Goal: Information Seeking & Learning: Learn about a topic

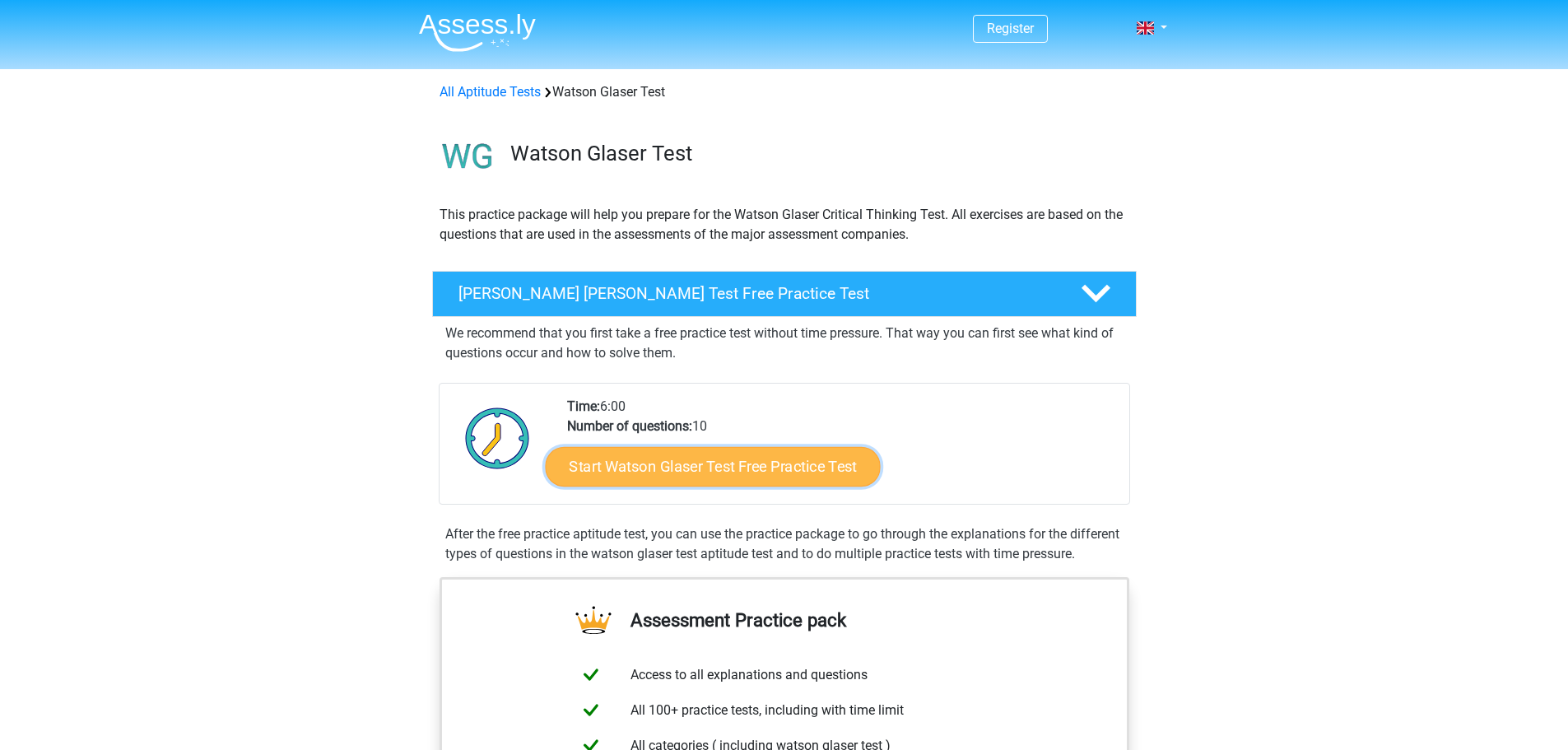
click at [785, 464] on link "Start Watson Glaser Test Free Practice Test" at bounding box center [712, 466] width 335 height 39
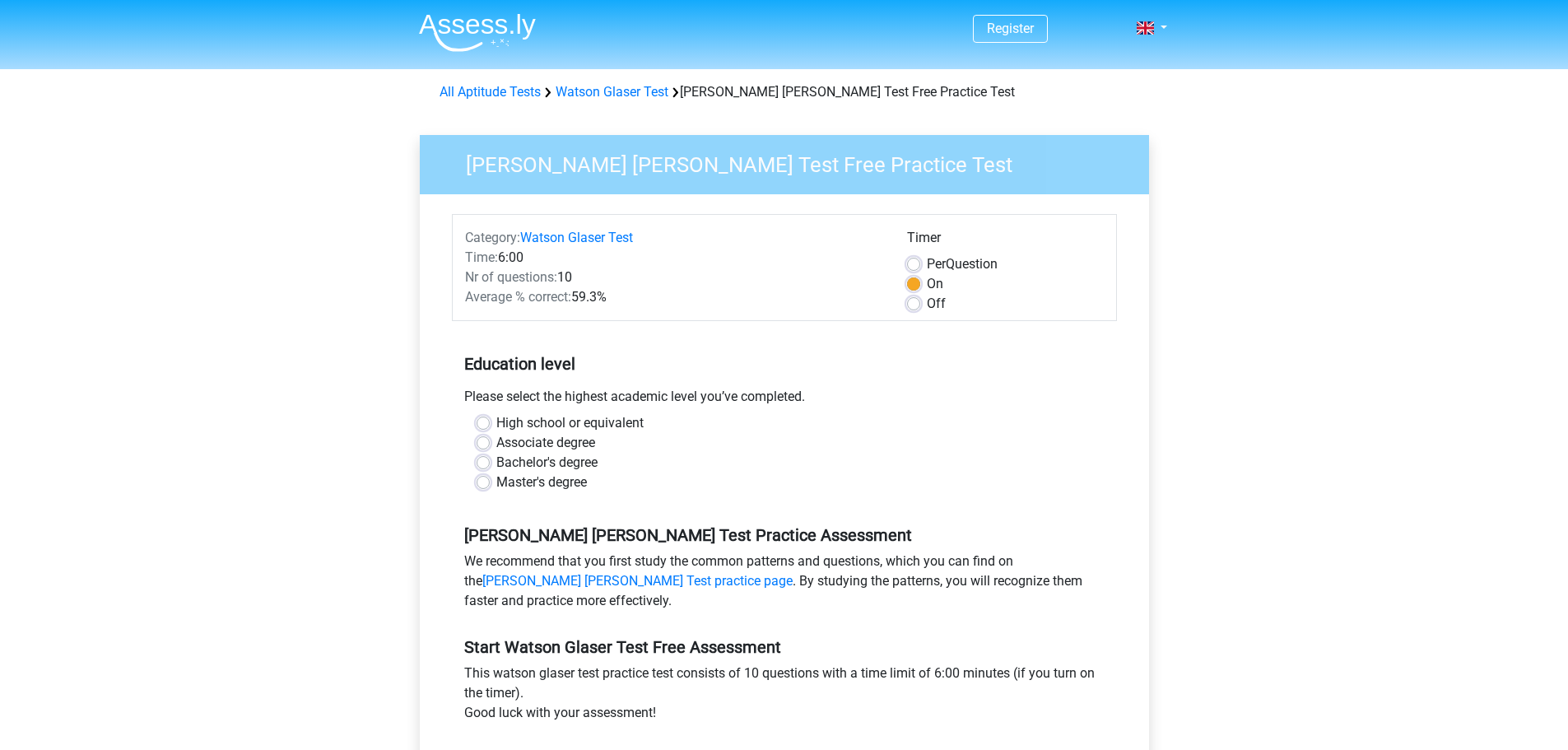
click at [497, 462] on label "Bachelor's degree" at bounding box center [547, 462] width 101 height 20
click at [484, 462] on input "Bachelor's degree" at bounding box center [483, 461] width 13 height 17
radio input "true"
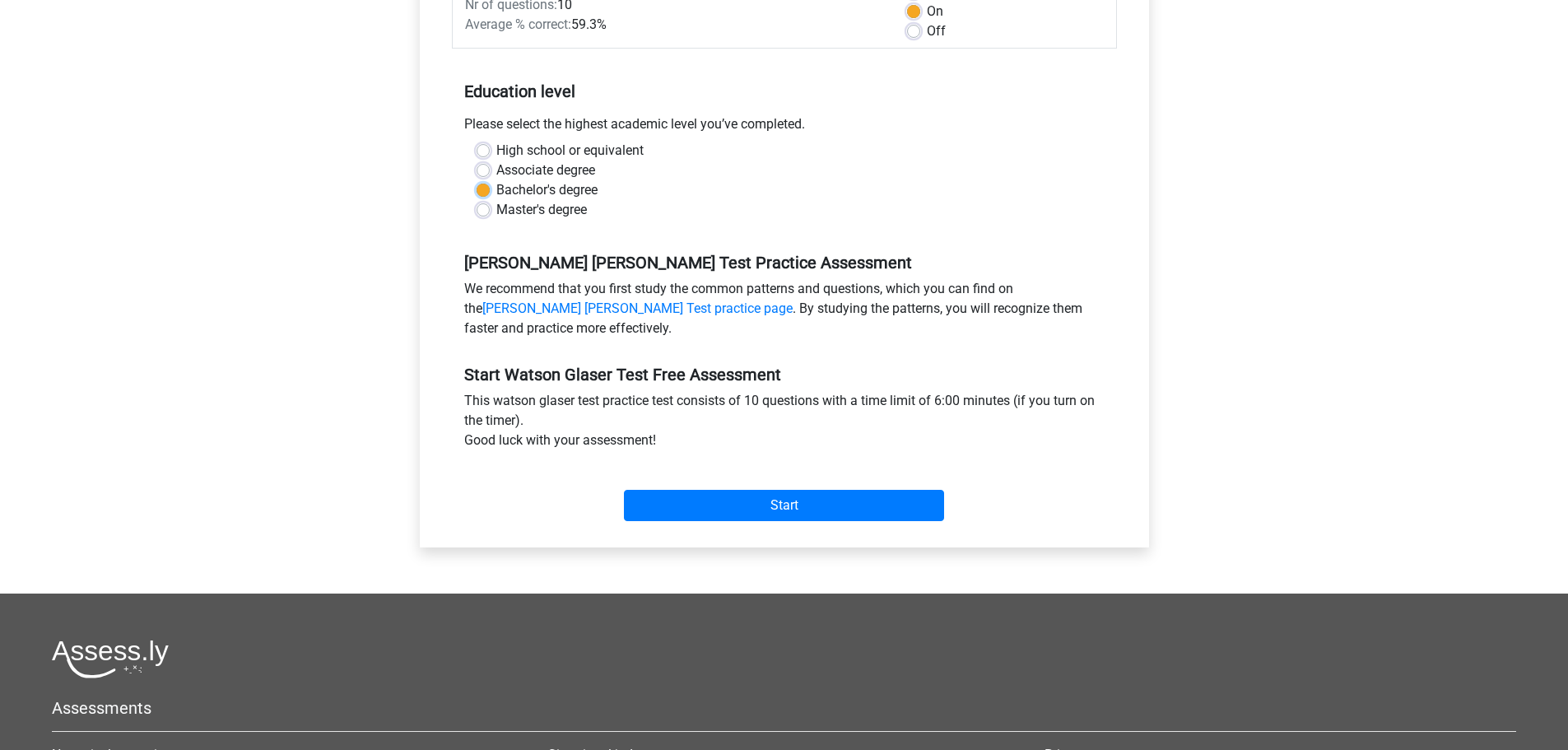
scroll to position [329, 0]
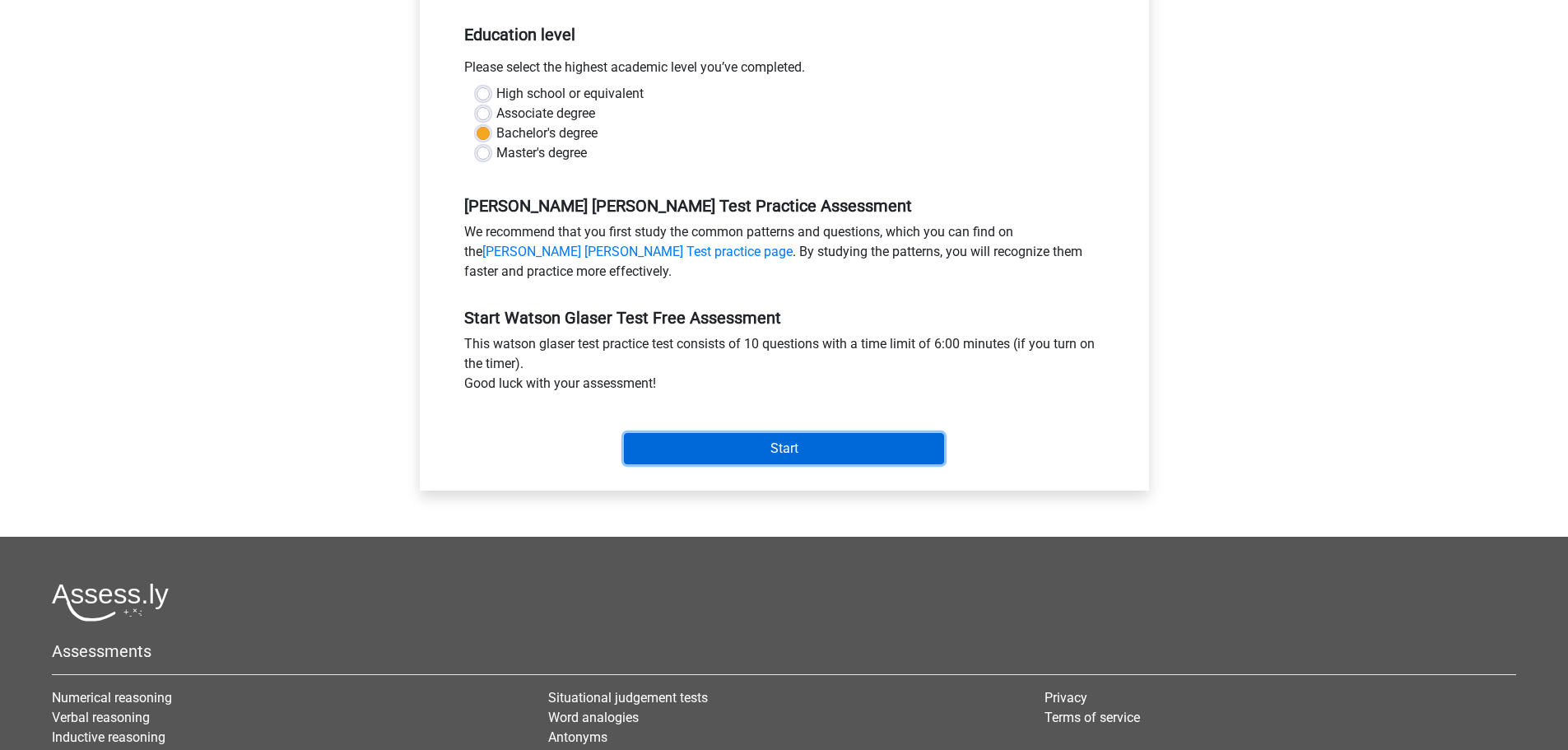
click at [850, 454] on input "Start" at bounding box center [784, 449] width 320 height 32
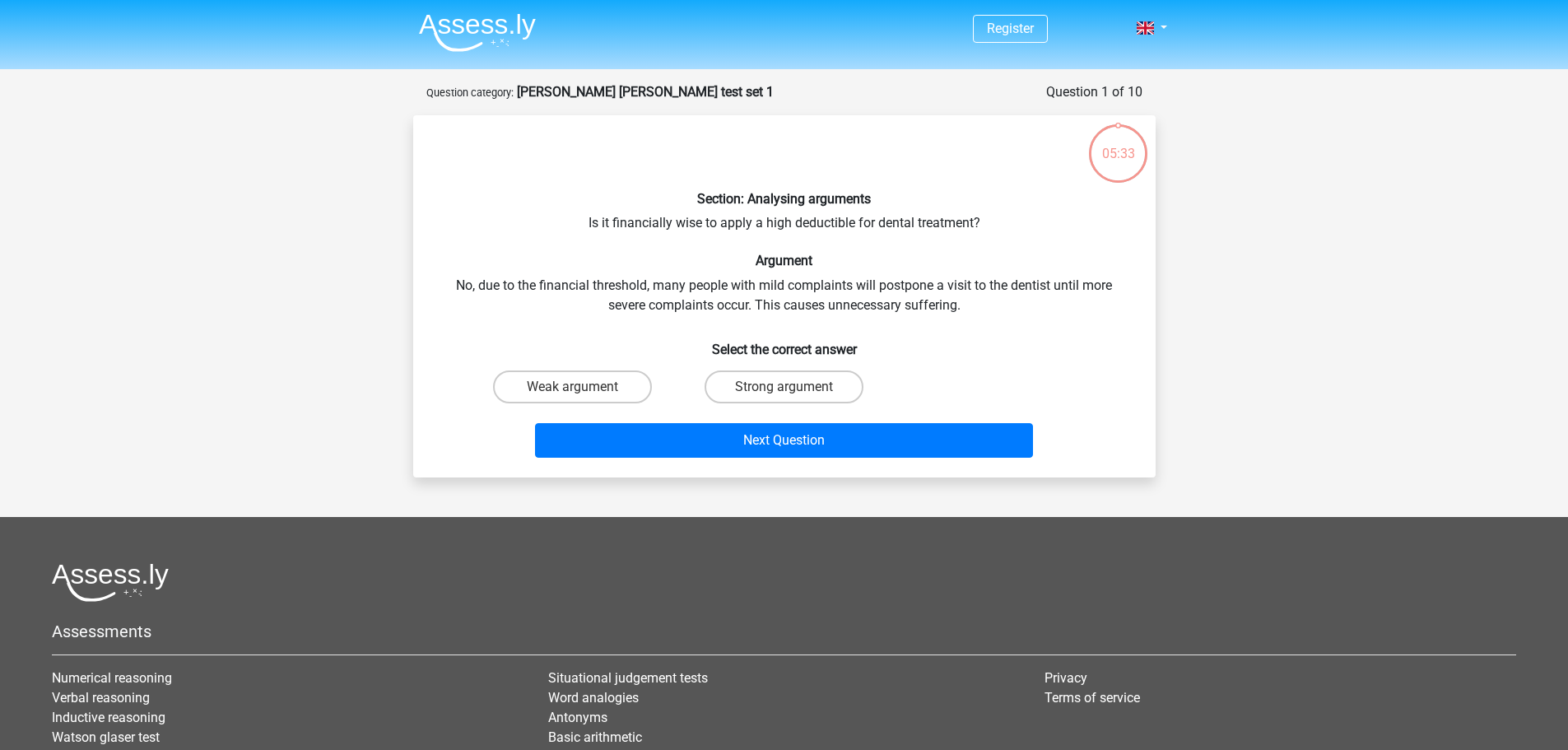
click at [575, 391] on input "Weak argument" at bounding box center [577, 392] width 10 height 10
radio input "true"
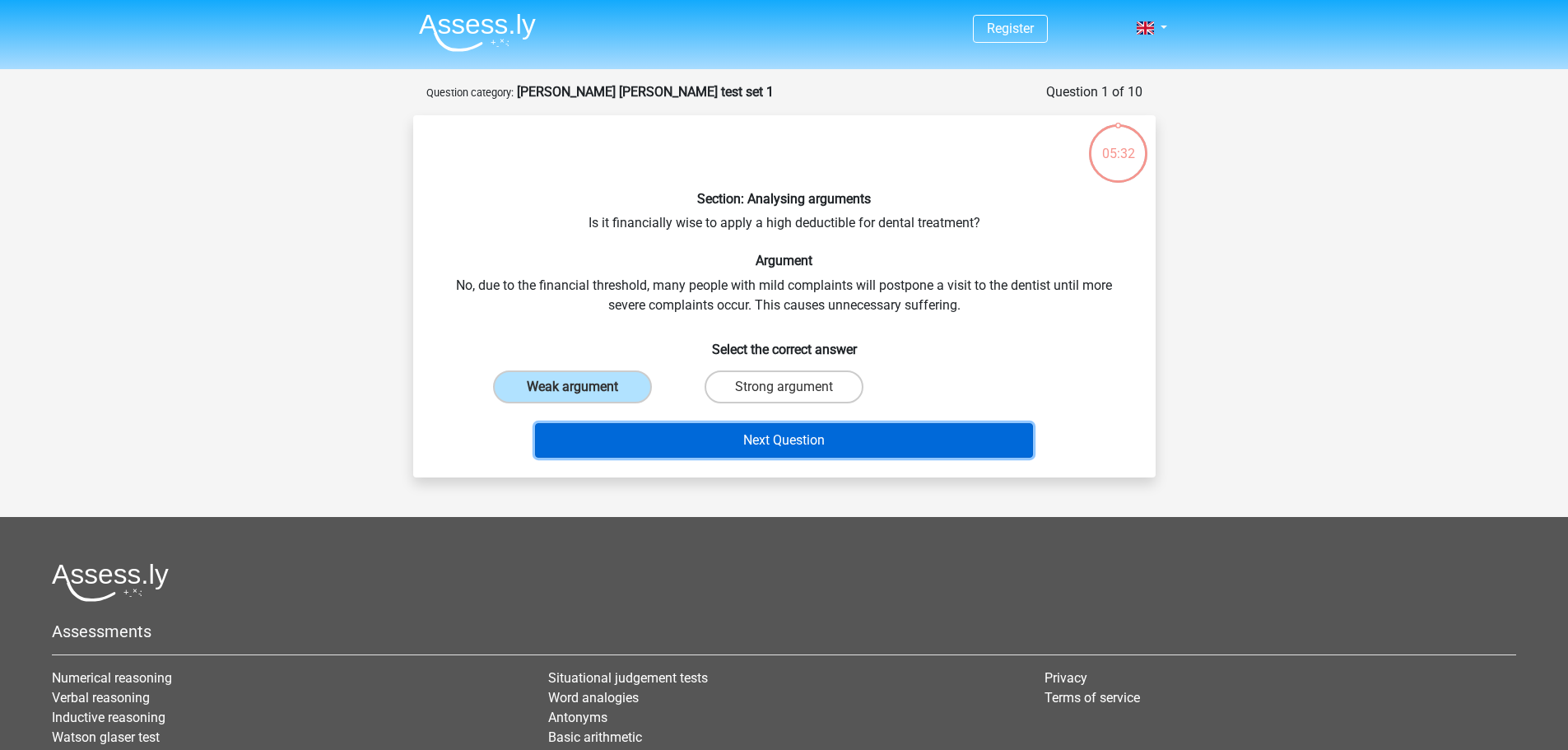
click at [758, 443] on button "Next Question" at bounding box center [784, 439] width 498 height 35
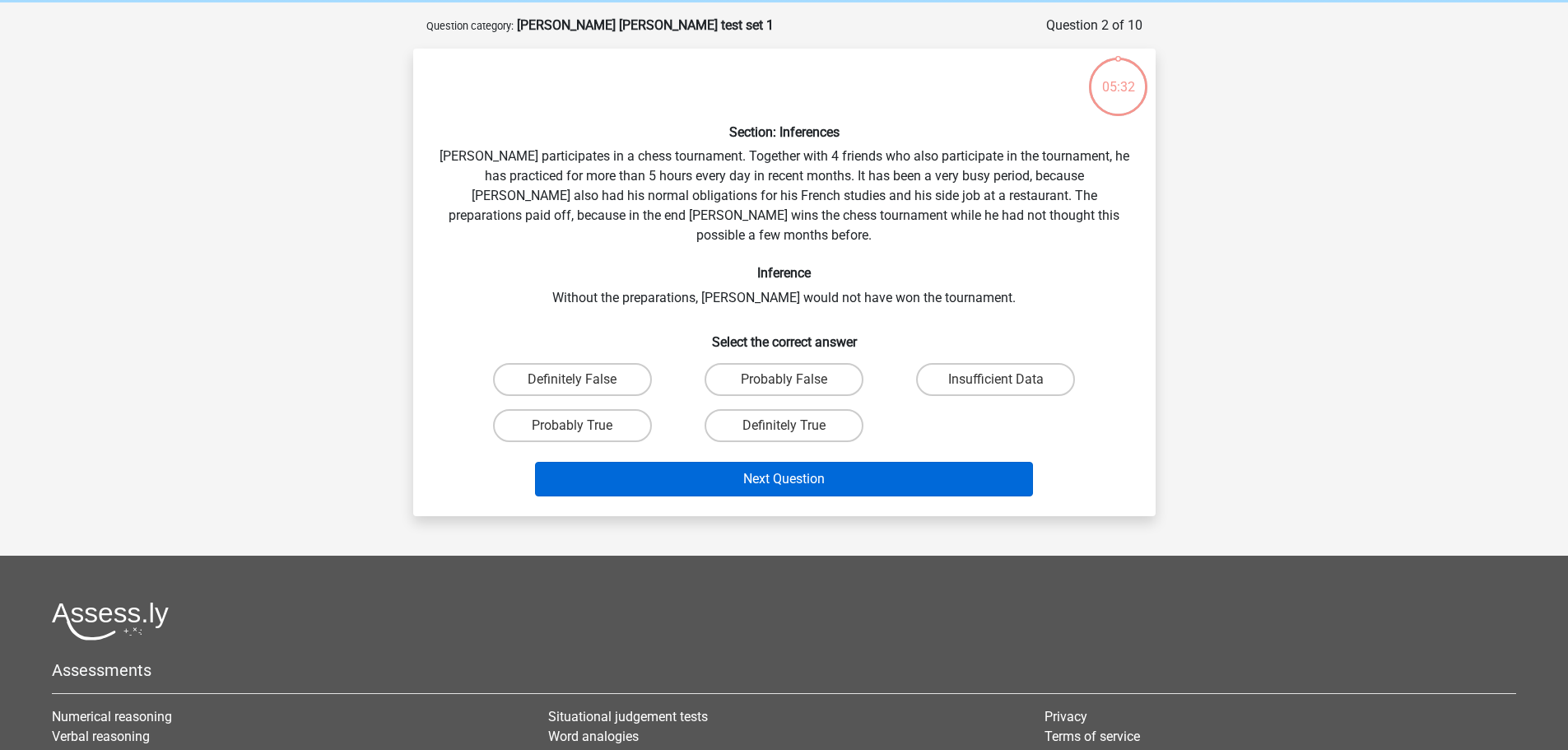
scroll to position [82, 0]
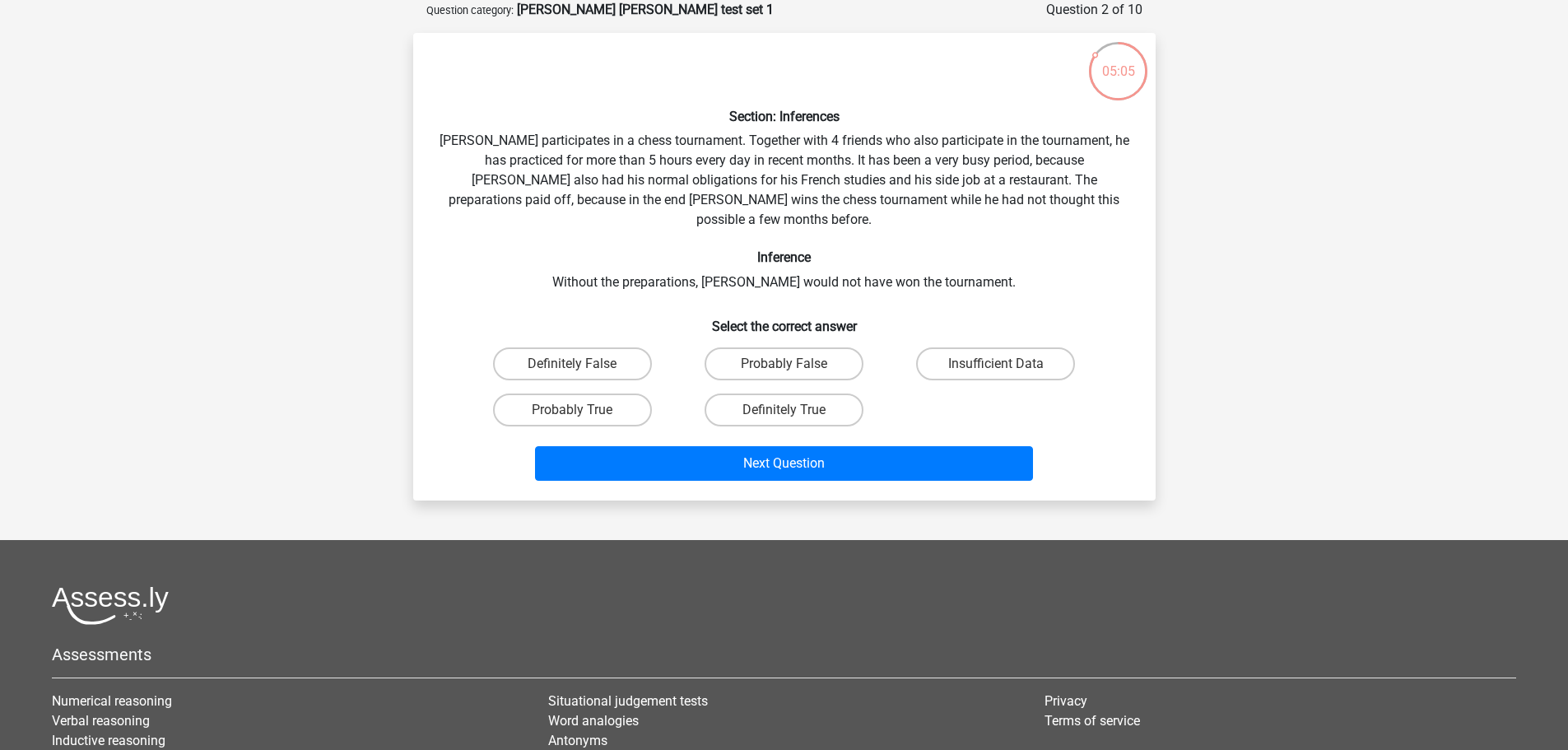
click at [1005, 364] on input "Insufficient Data" at bounding box center [1001, 368] width 10 height 10
radio input "true"
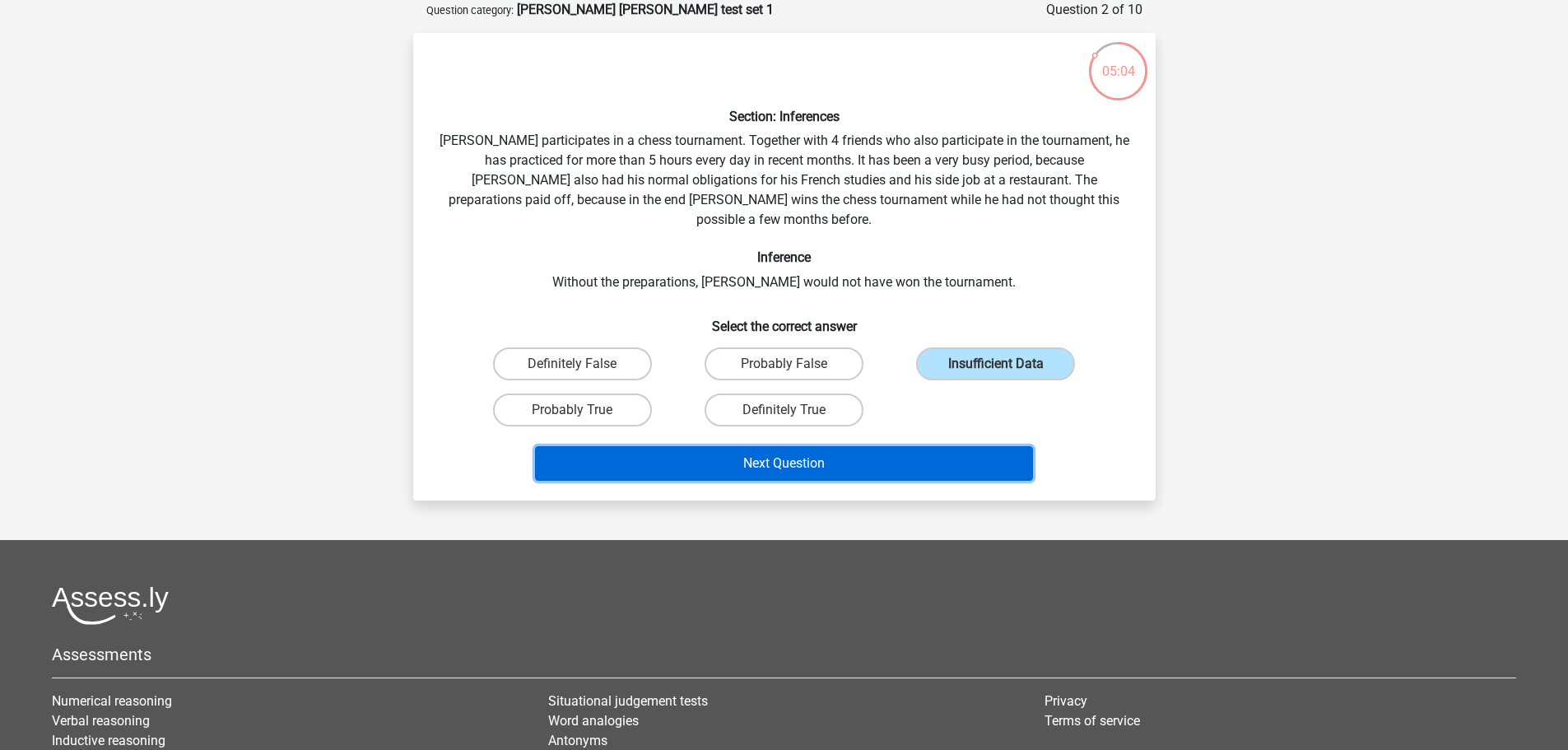
click at [697, 449] on button "Next Question" at bounding box center [784, 463] width 498 height 35
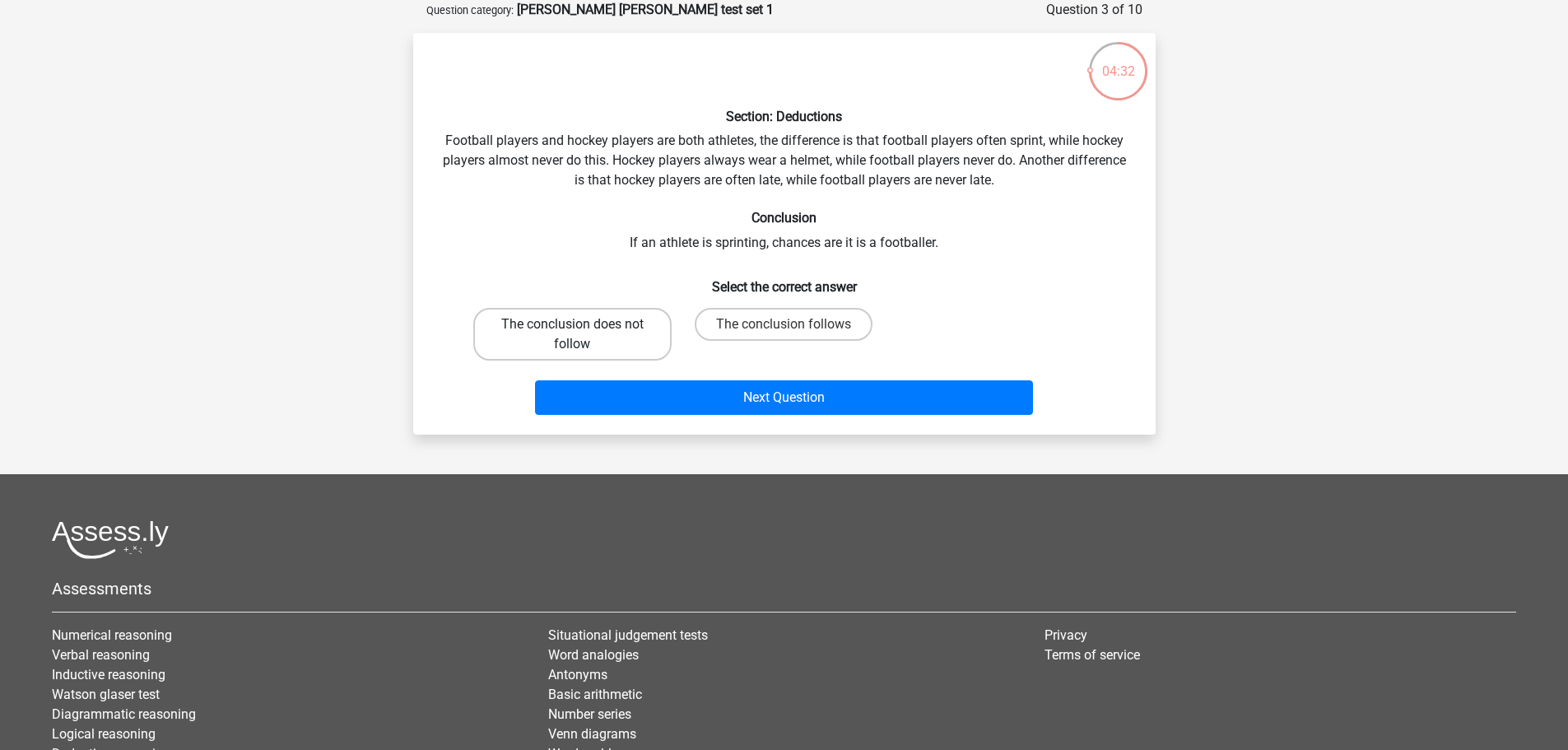
click at [586, 333] on label "The conclusion does not follow" at bounding box center [572, 334] width 199 height 52
click at [583, 333] on input "The conclusion does not follow" at bounding box center [577, 329] width 10 height 10
radio input "true"
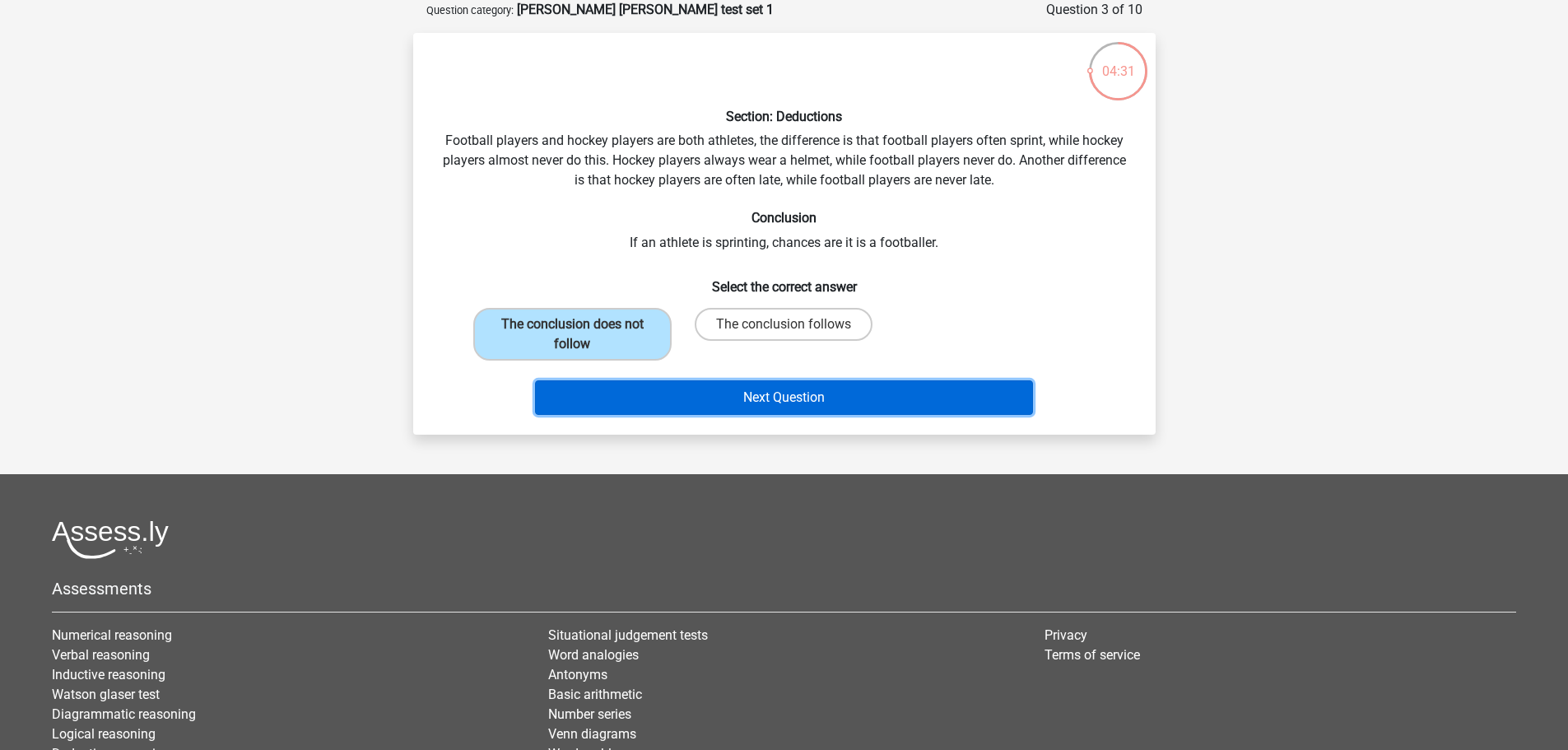
click at [708, 393] on button "Next Question" at bounding box center [784, 397] width 498 height 35
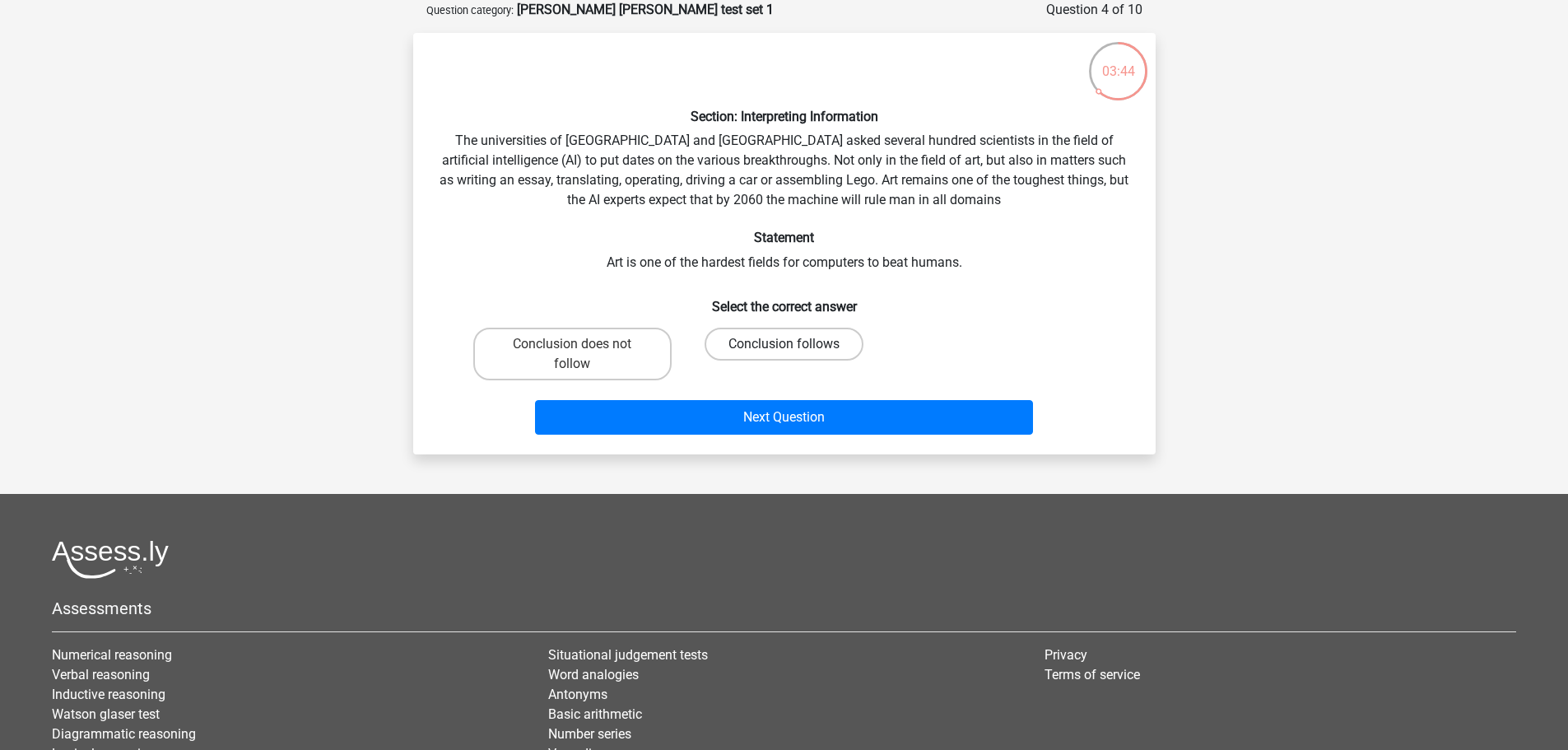
click at [799, 341] on label "Conclusion follows" at bounding box center [784, 343] width 159 height 33
click at [794, 344] on input "Conclusion follows" at bounding box center [789, 349] width 10 height 10
radio input "true"
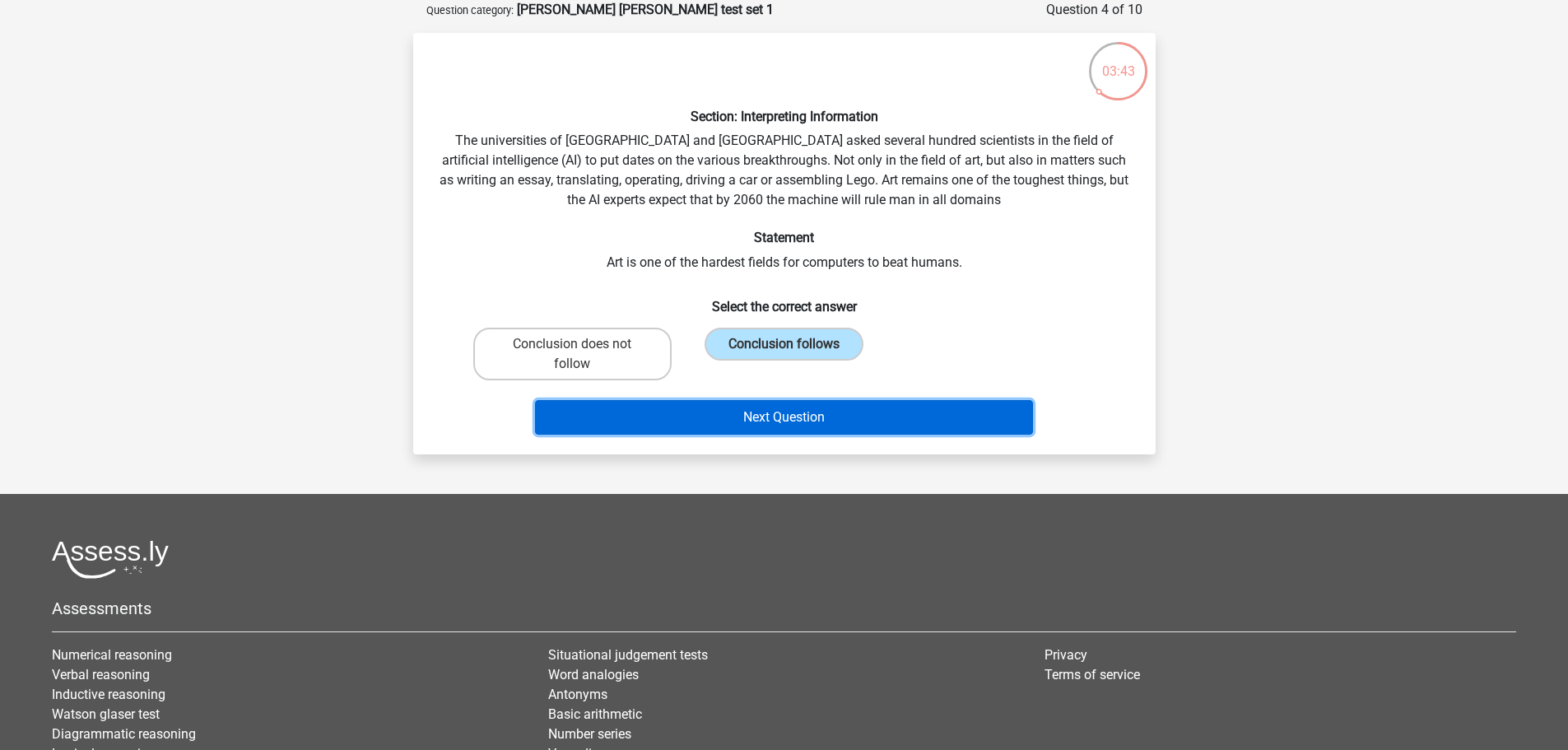
click at [799, 410] on button "Next Question" at bounding box center [784, 417] width 498 height 35
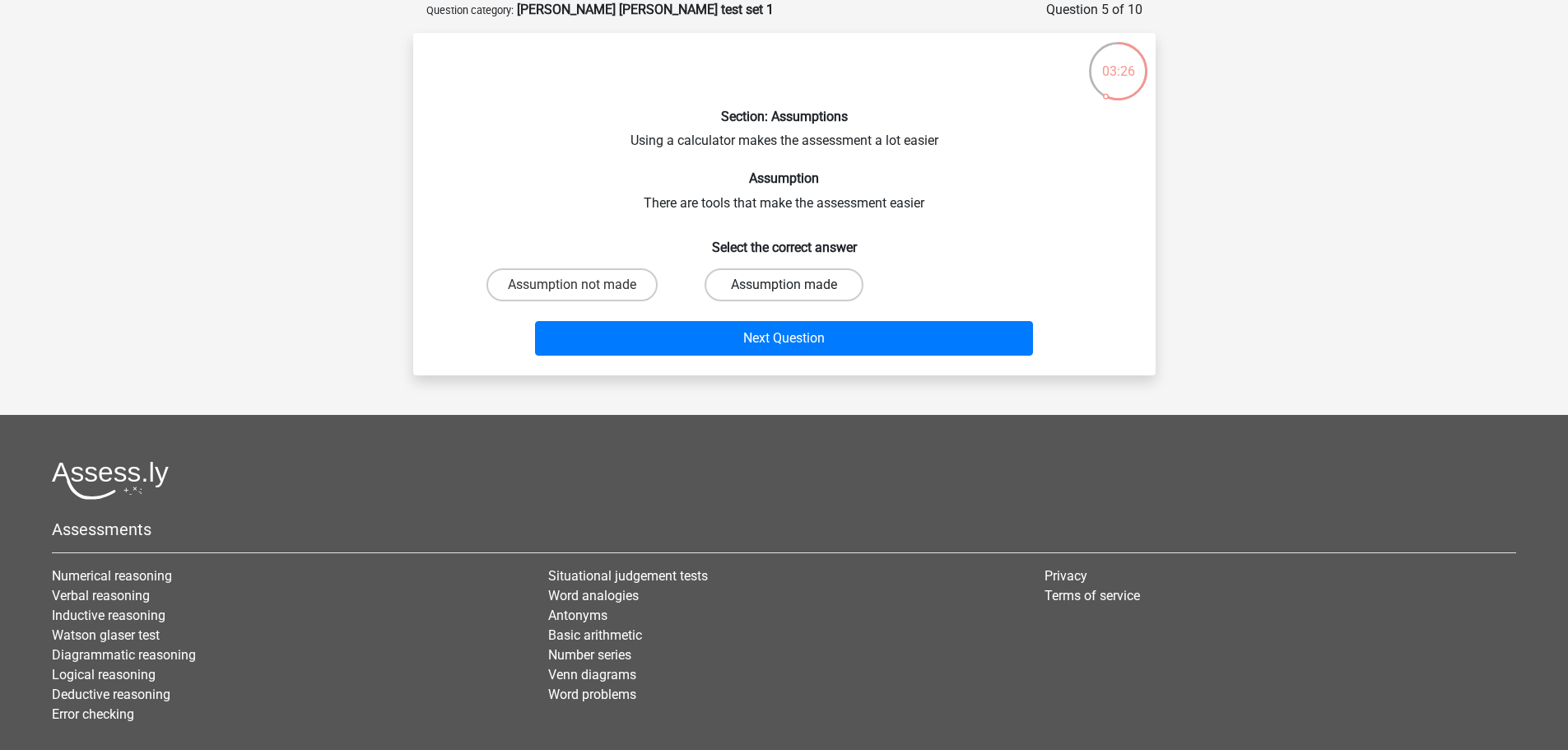
click at [814, 285] on label "Assumption made" at bounding box center [784, 285] width 159 height 33
click at [794, 285] on input "Assumption made" at bounding box center [789, 289] width 10 height 10
radio input "true"
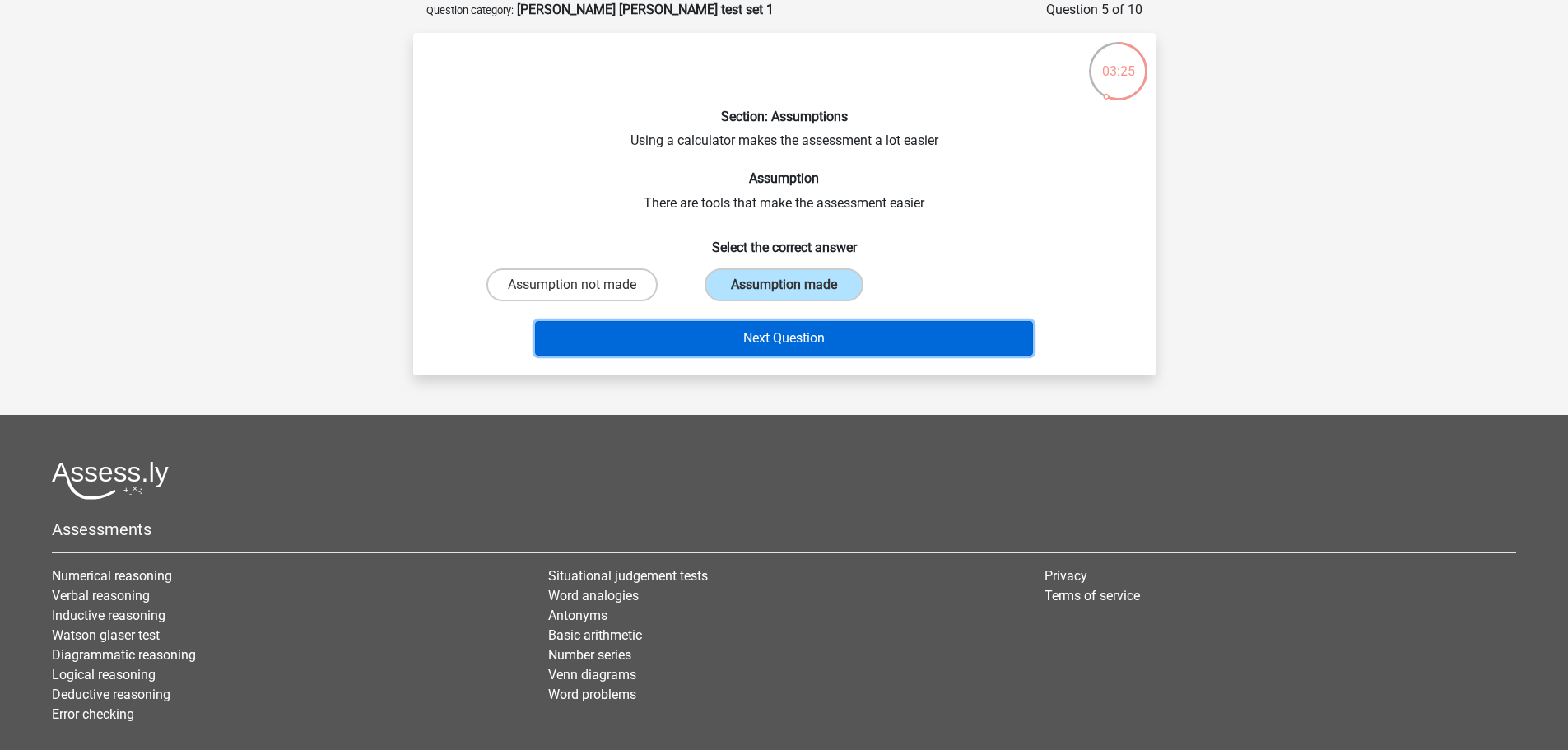
click at [821, 337] on button "Next Question" at bounding box center [784, 338] width 498 height 35
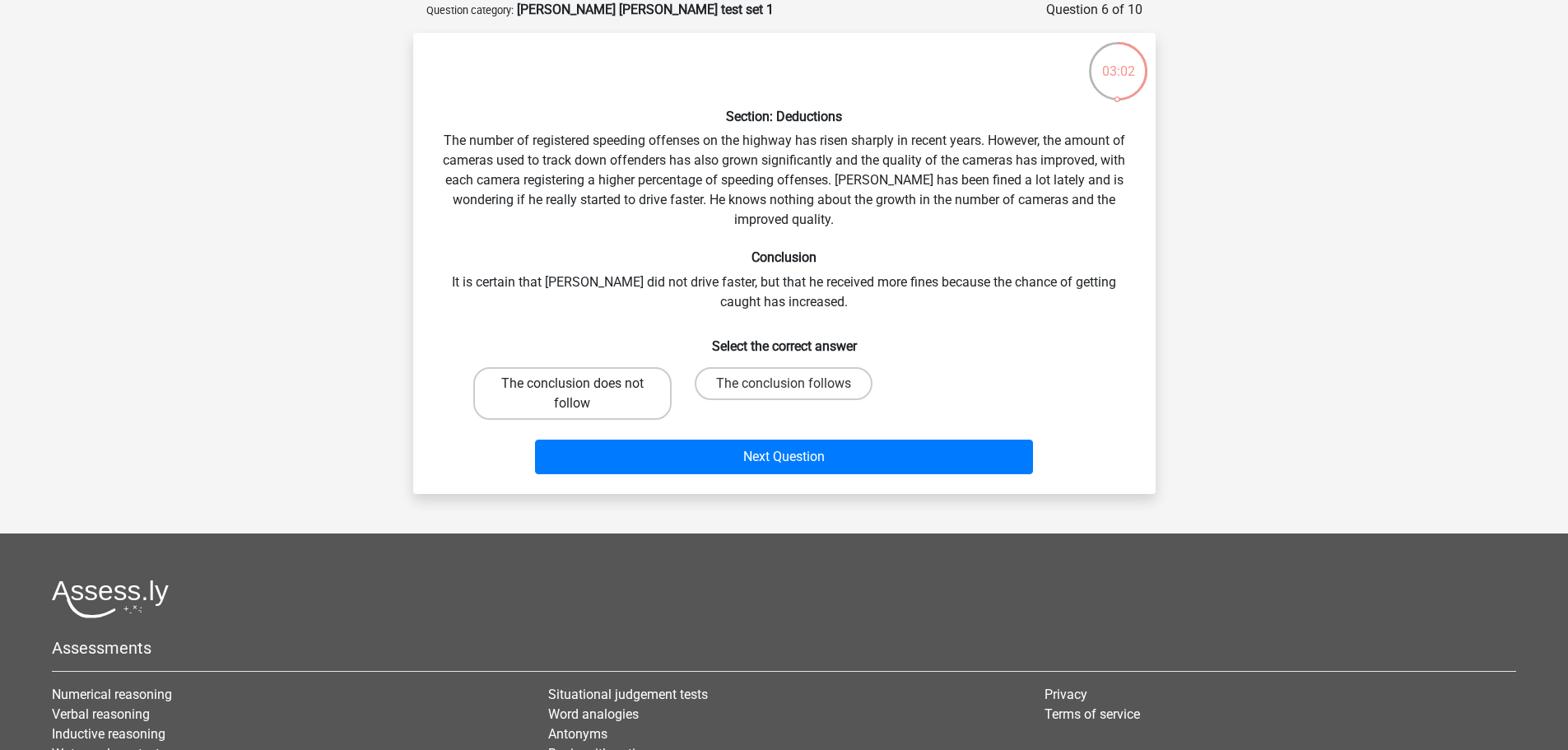
click at [590, 401] on label "The conclusion does not follow" at bounding box center [572, 393] width 199 height 52
click at [583, 395] on input "The conclusion does not follow" at bounding box center [577, 388] width 10 height 10
radio input "true"
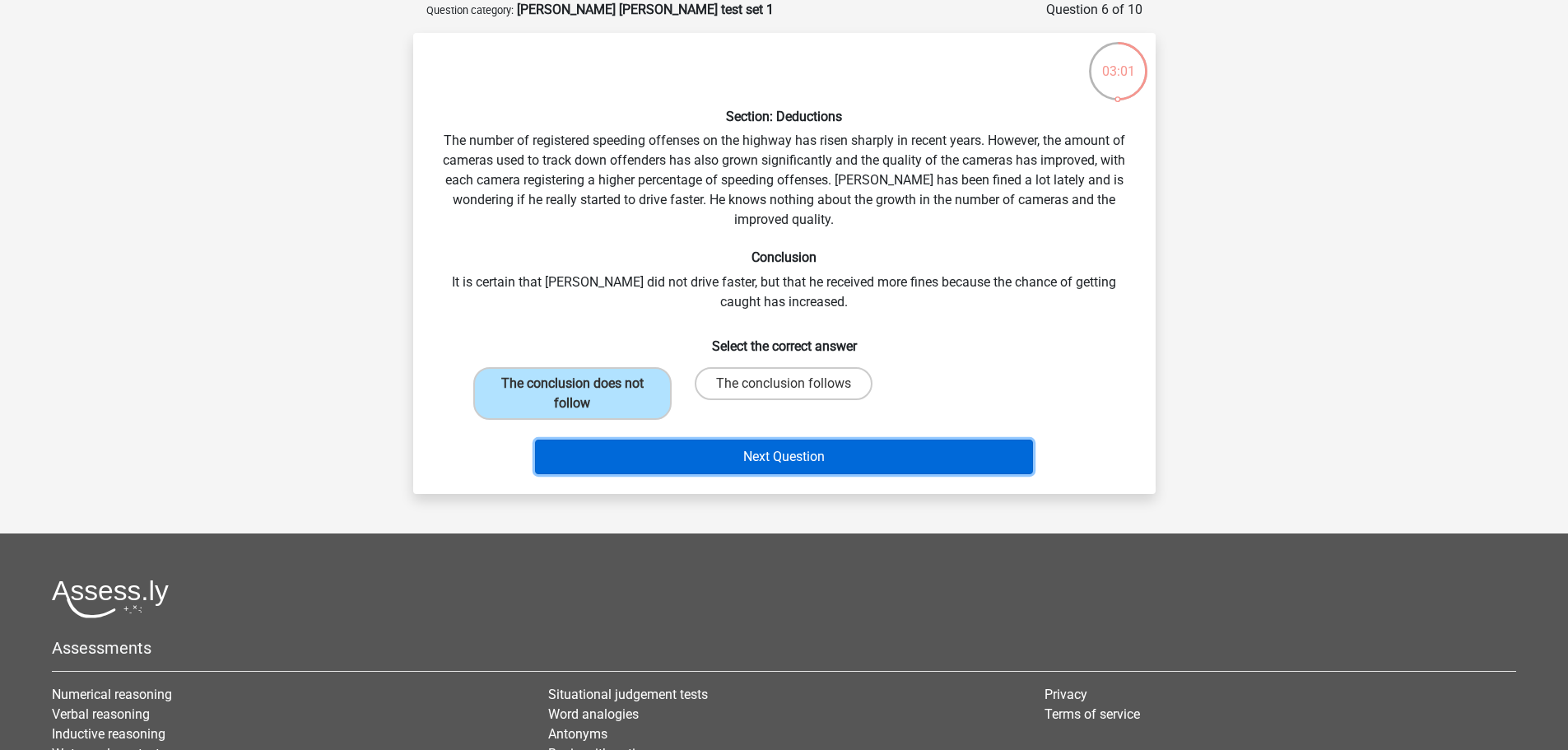
click at [771, 458] on button "Next Question" at bounding box center [784, 456] width 498 height 35
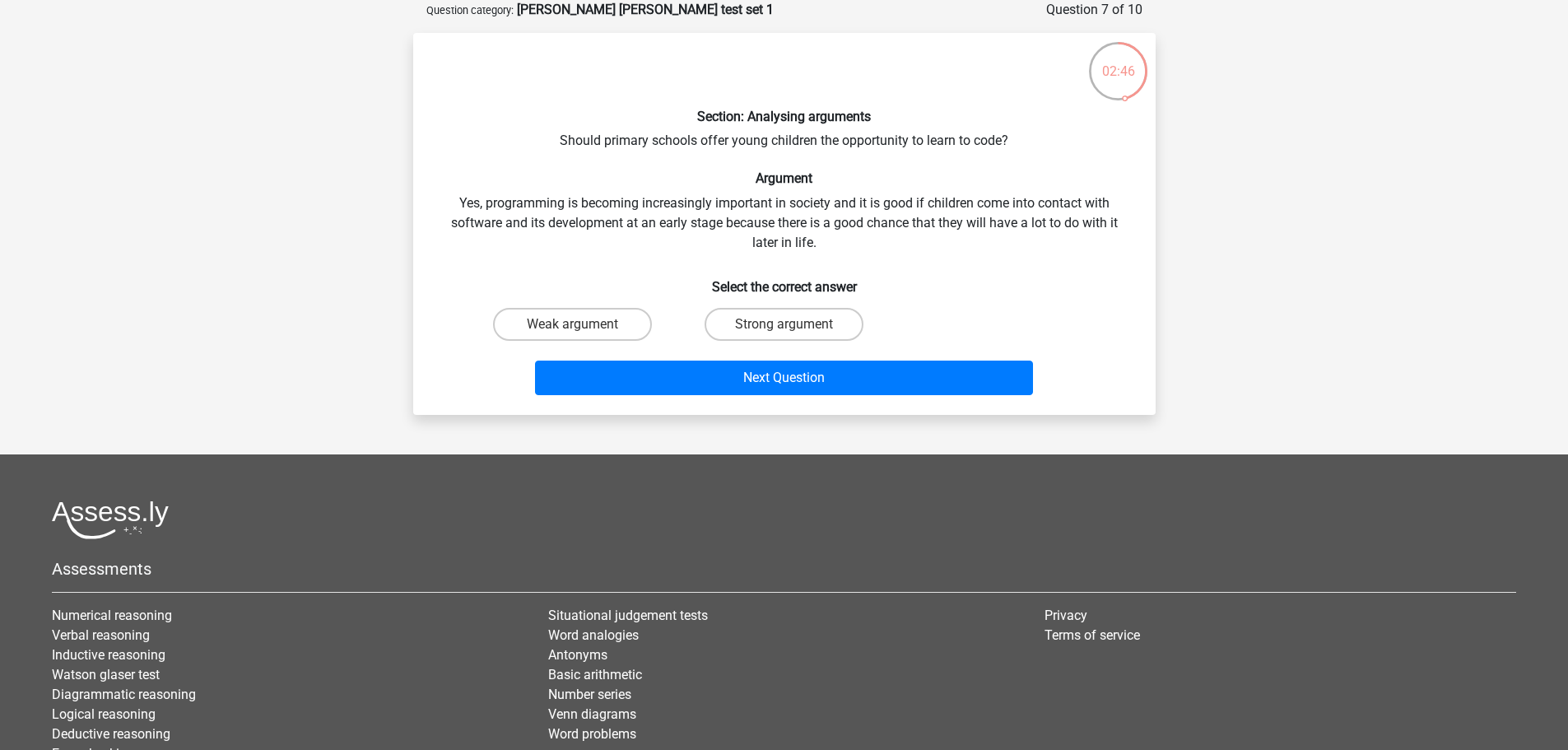
click at [786, 328] on input "Strong argument" at bounding box center [789, 329] width 10 height 10
radio input "true"
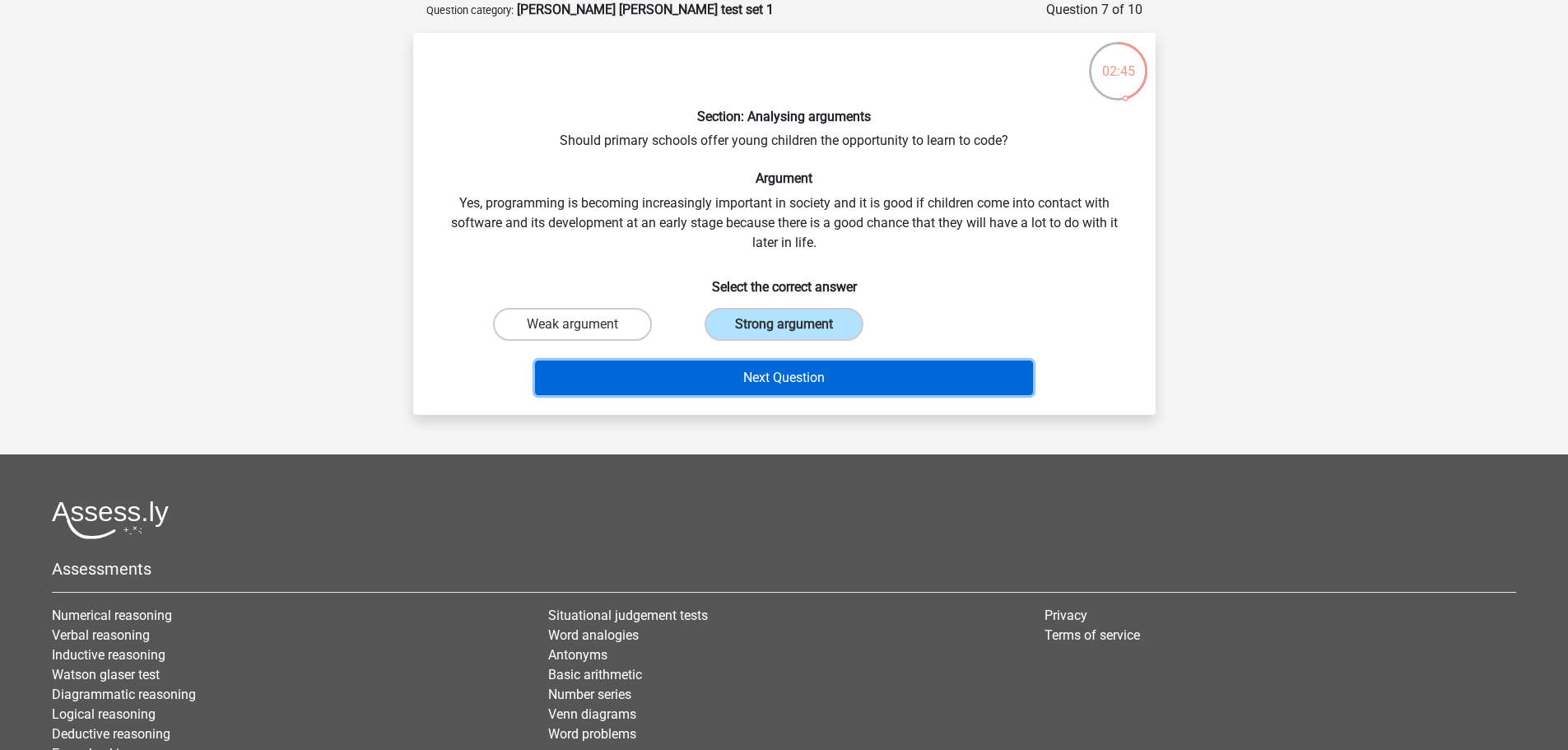
click at [788, 381] on button "Next Question" at bounding box center [784, 377] width 498 height 35
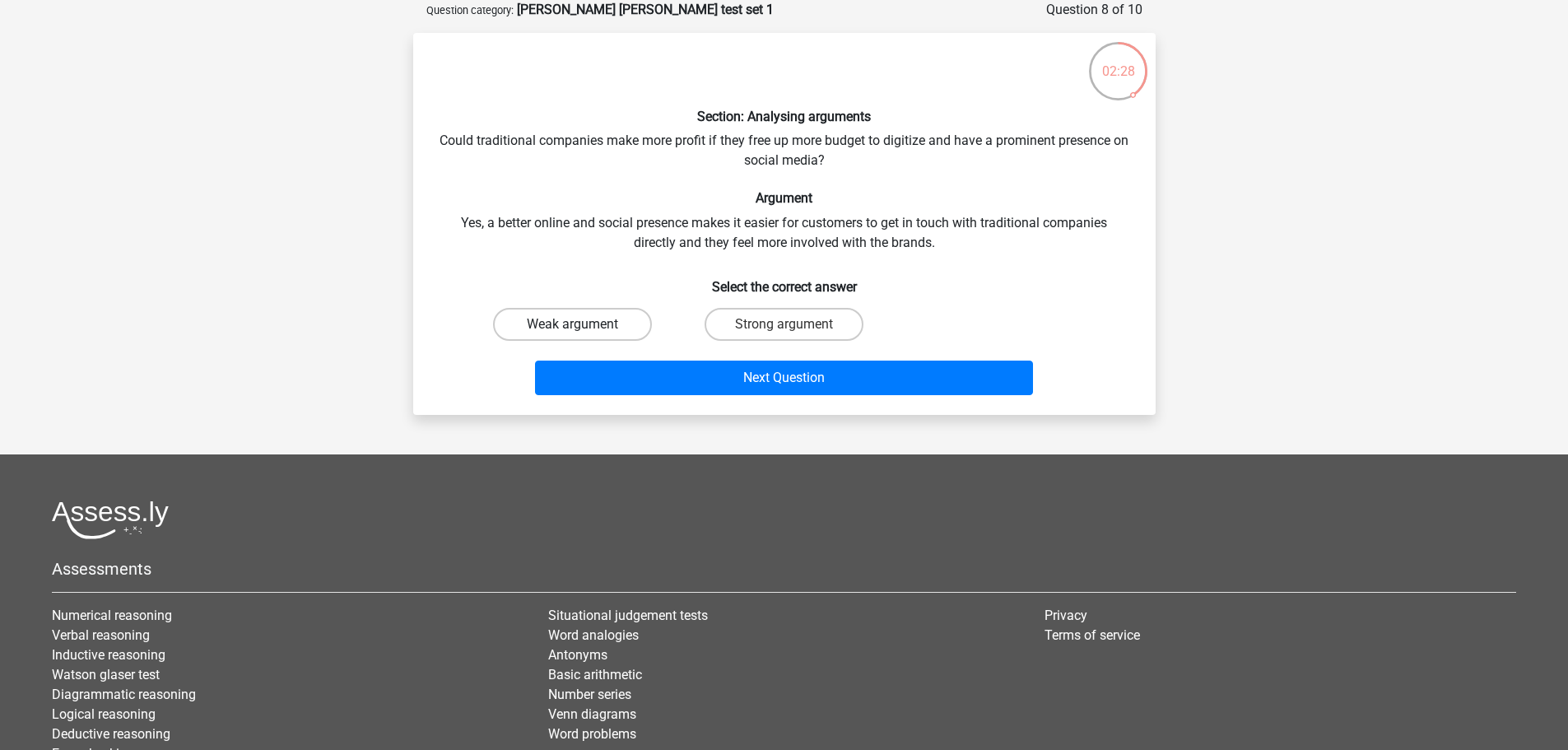
click at [609, 319] on label "Weak argument" at bounding box center [572, 324] width 159 height 33
click at [583, 325] on input "Weak argument" at bounding box center [577, 329] width 10 height 10
radio input "true"
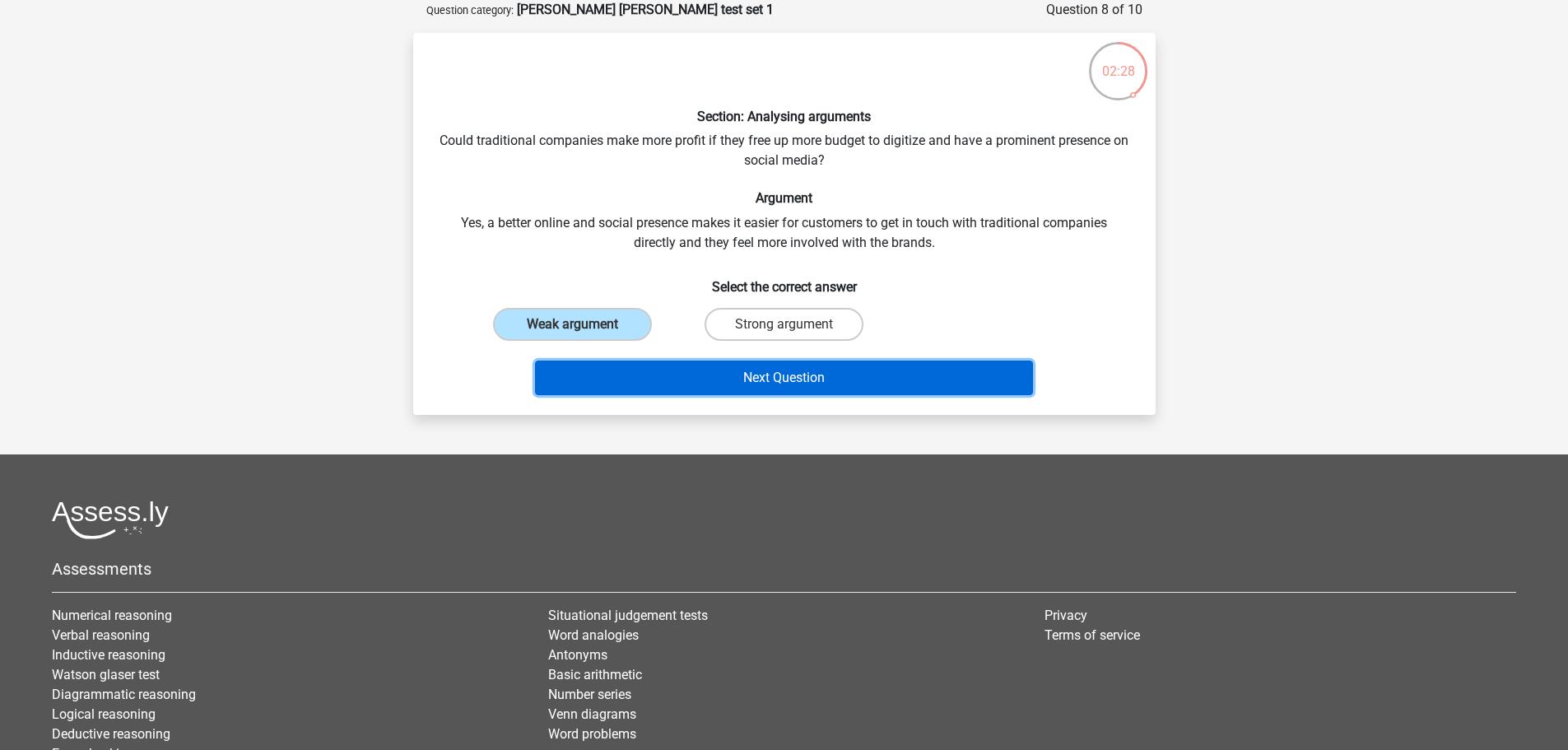
click at [737, 380] on button "Next Question" at bounding box center [784, 377] width 498 height 35
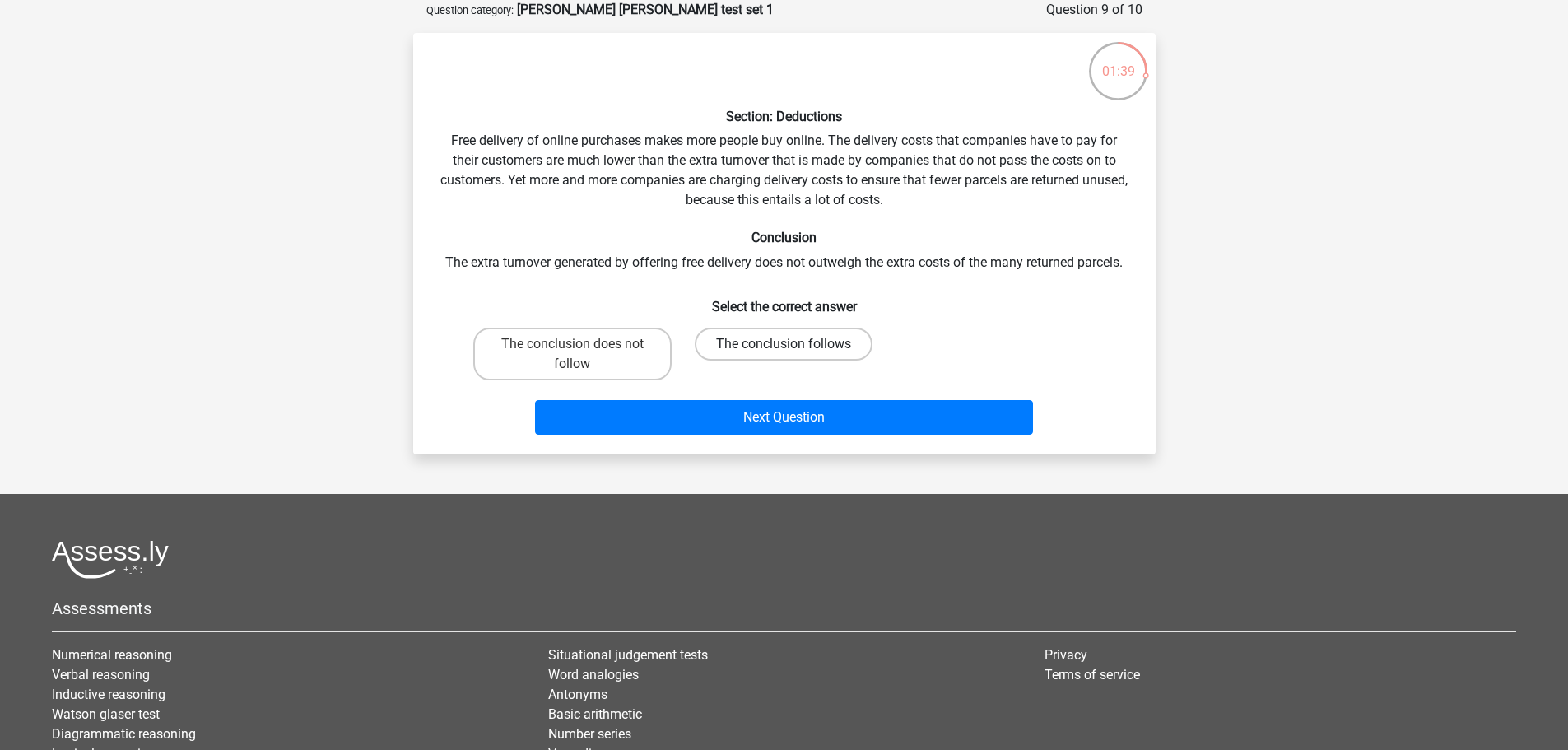
click at [736, 349] on label "The conclusion follows" at bounding box center [783, 343] width 178 height 33
click at [784, 349] on input "The conclusion follows" at bounding box center [789, 349] width 10 height 10
radio input "true"
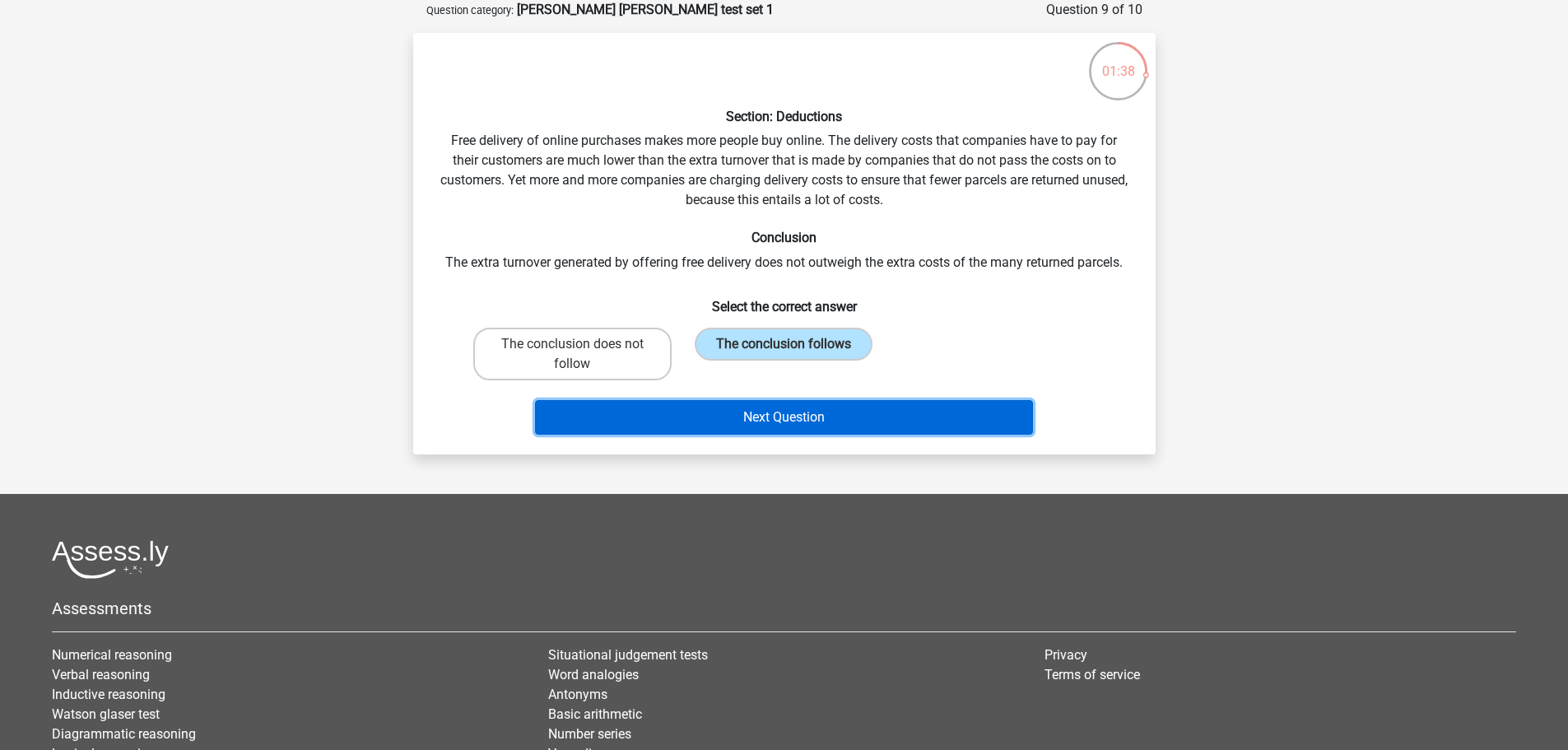
click at [775, 427] on button "Next Question" at bounding box center [784, 417] width 498 height 35
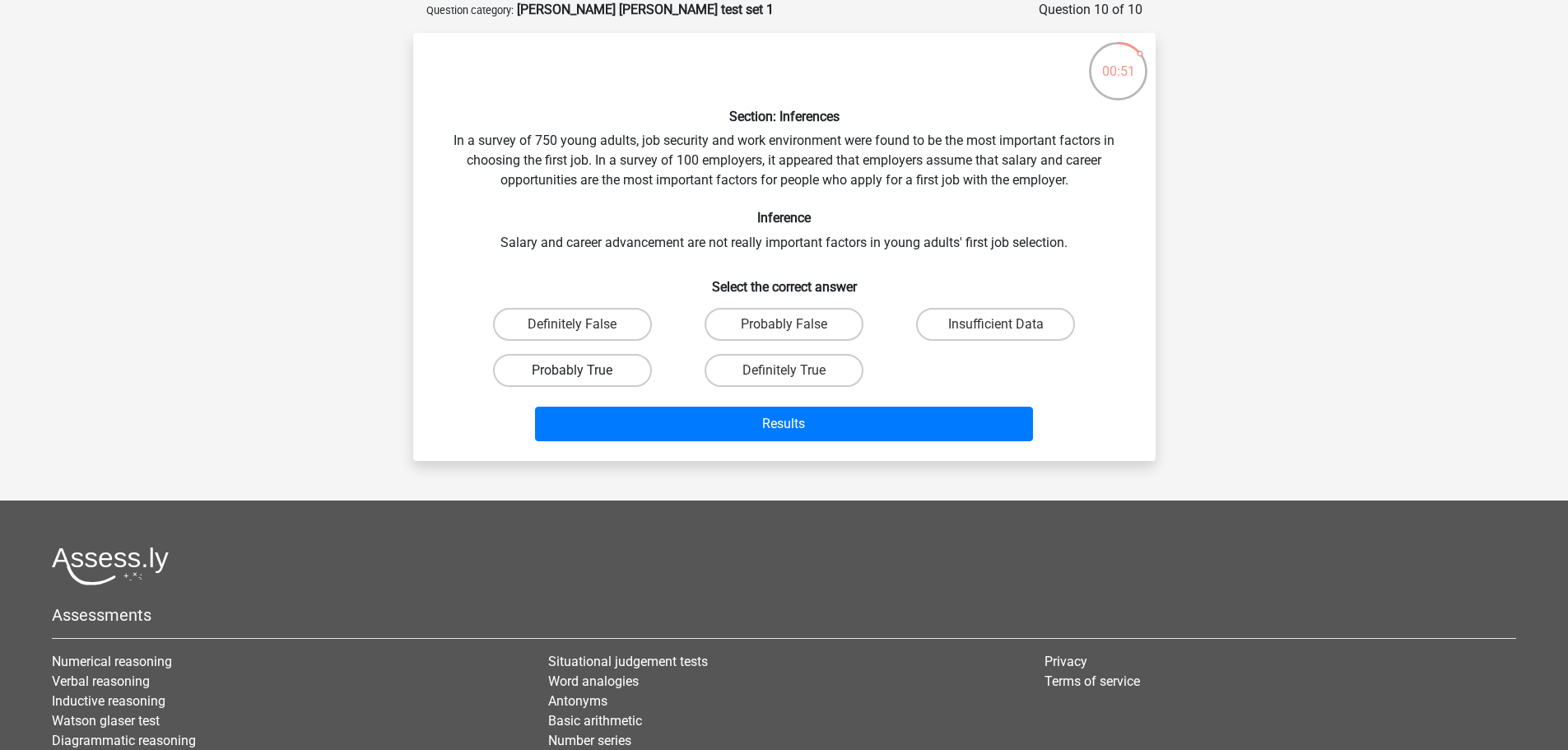
click at [585, 368] on label "Probably True" at bounding box center [572, 369] width 159 height 33
click at [583, 370] on input "Probably True" at bounding box center [577, 375] width 10 height 10
radio input "true"
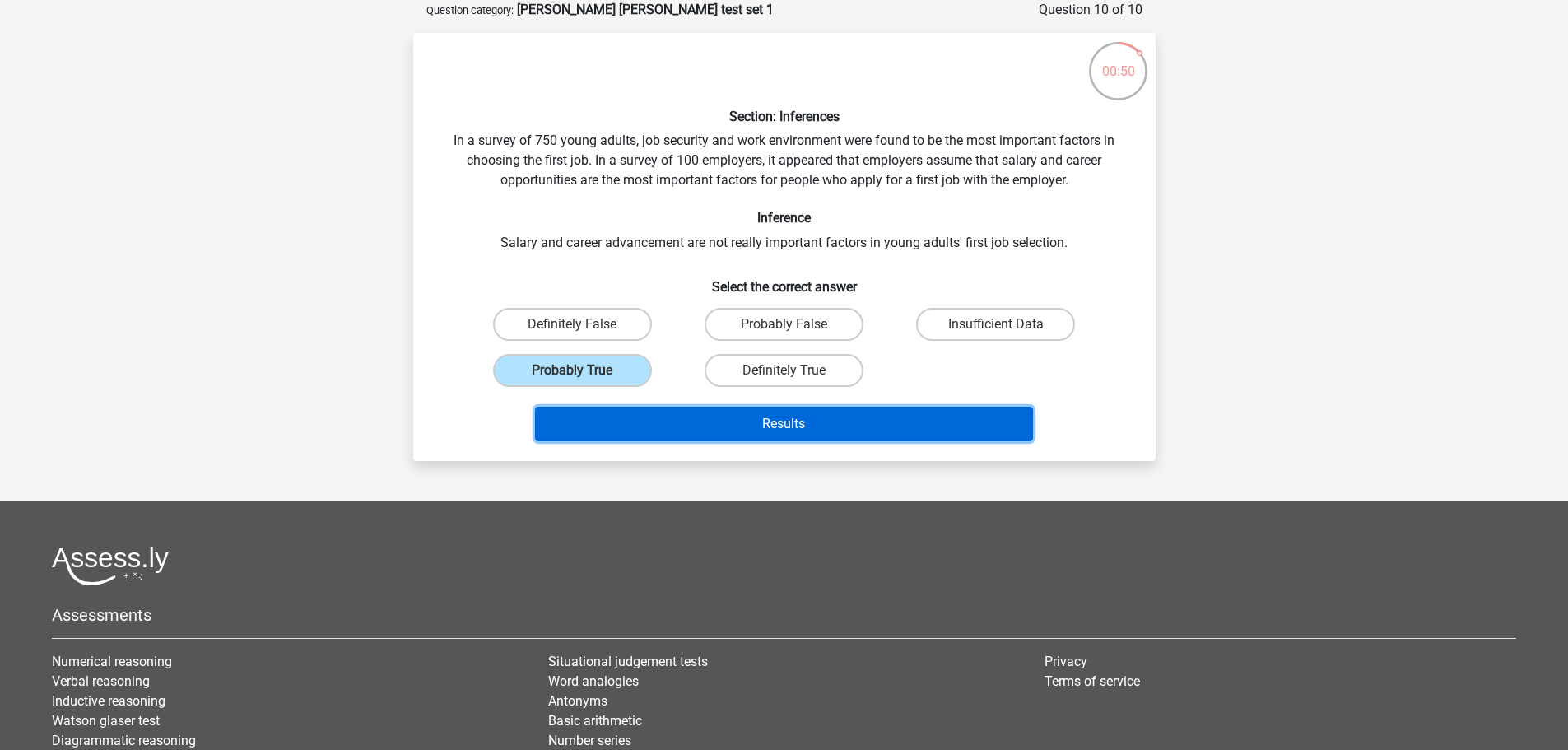
click at [674, 416] on button "Results" at bounding box center [784, 424] width 498 height 35
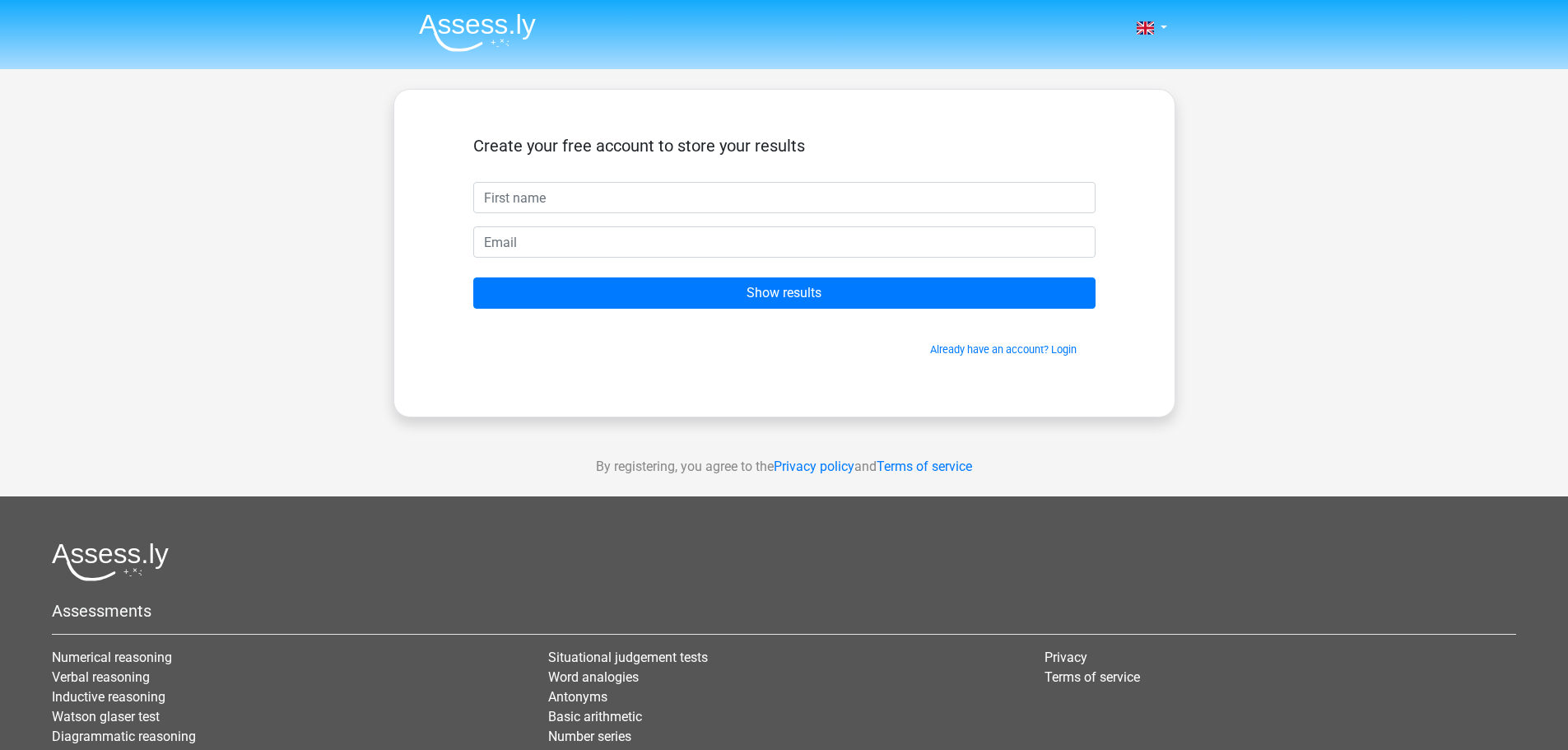
click at [682, 201] on input "text" at bounding box center [784, 198] width 623 height 32
type input "[PERSON_NAME]"
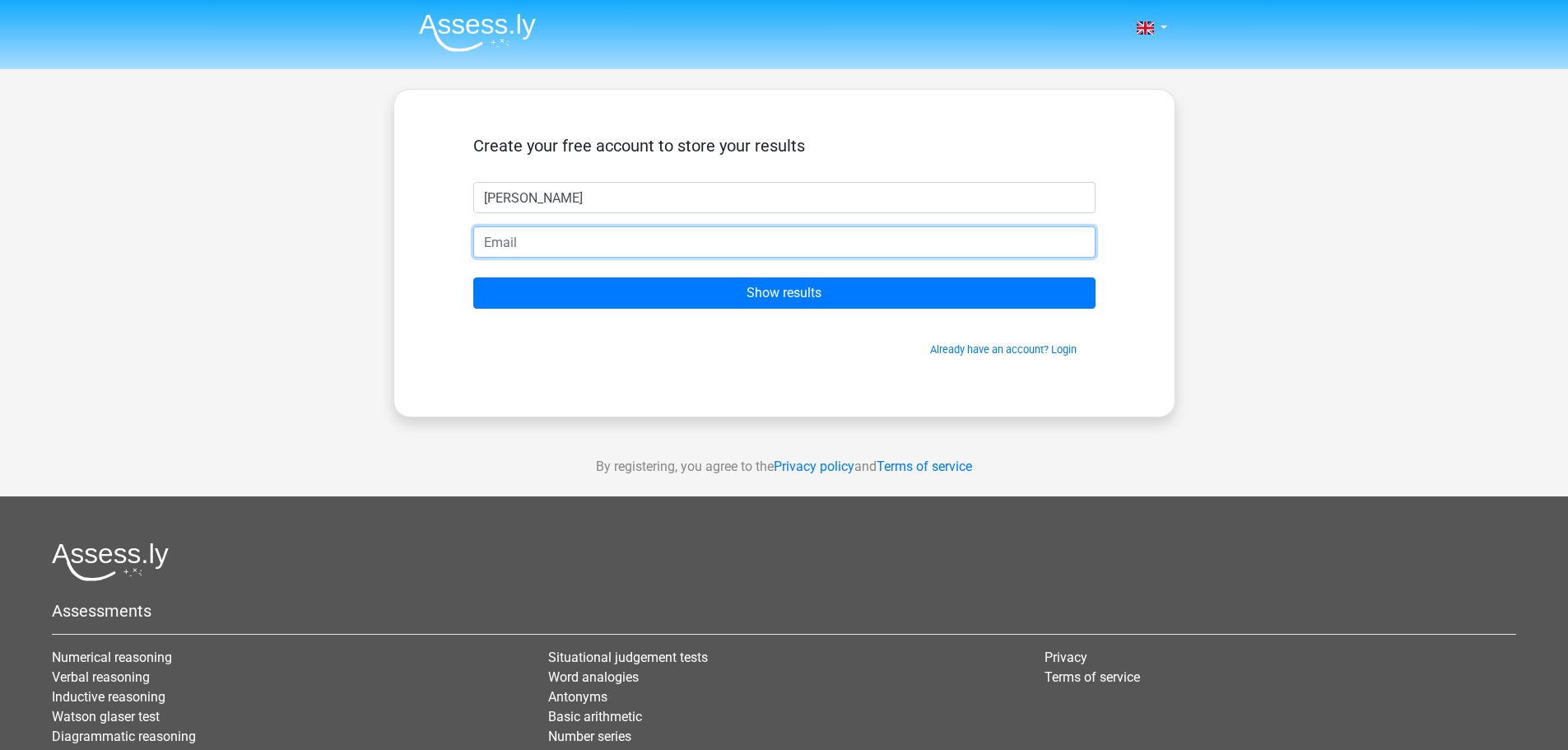
click at [619, 241] on input "email" at bounding box center [784, 243] width 623 height 32
type input "[EMAIL_ADDRESS][DOMAIN_NAME]"
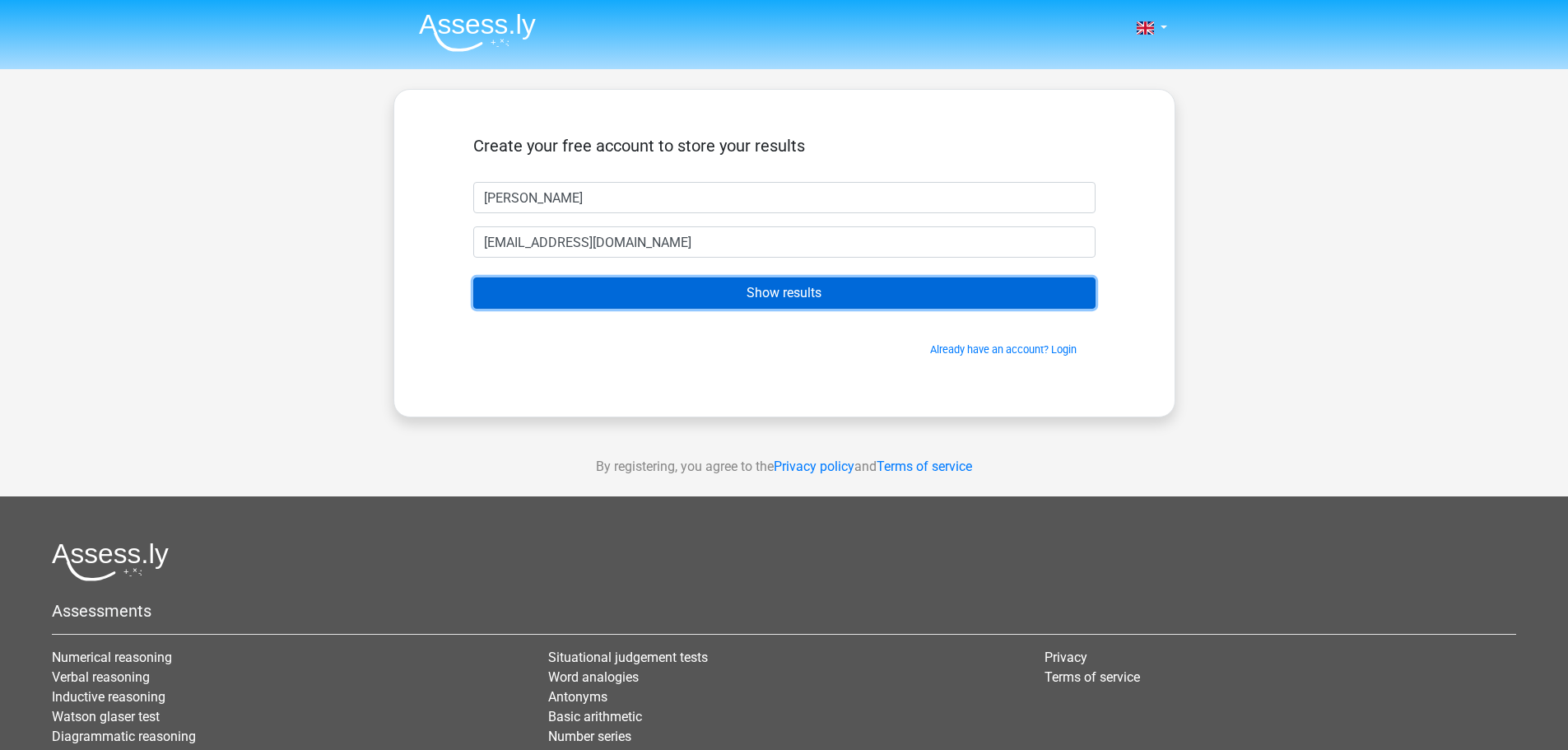
click at [772, 293] on input "Show results" at bounding box center [784, 293] width 623 height 32
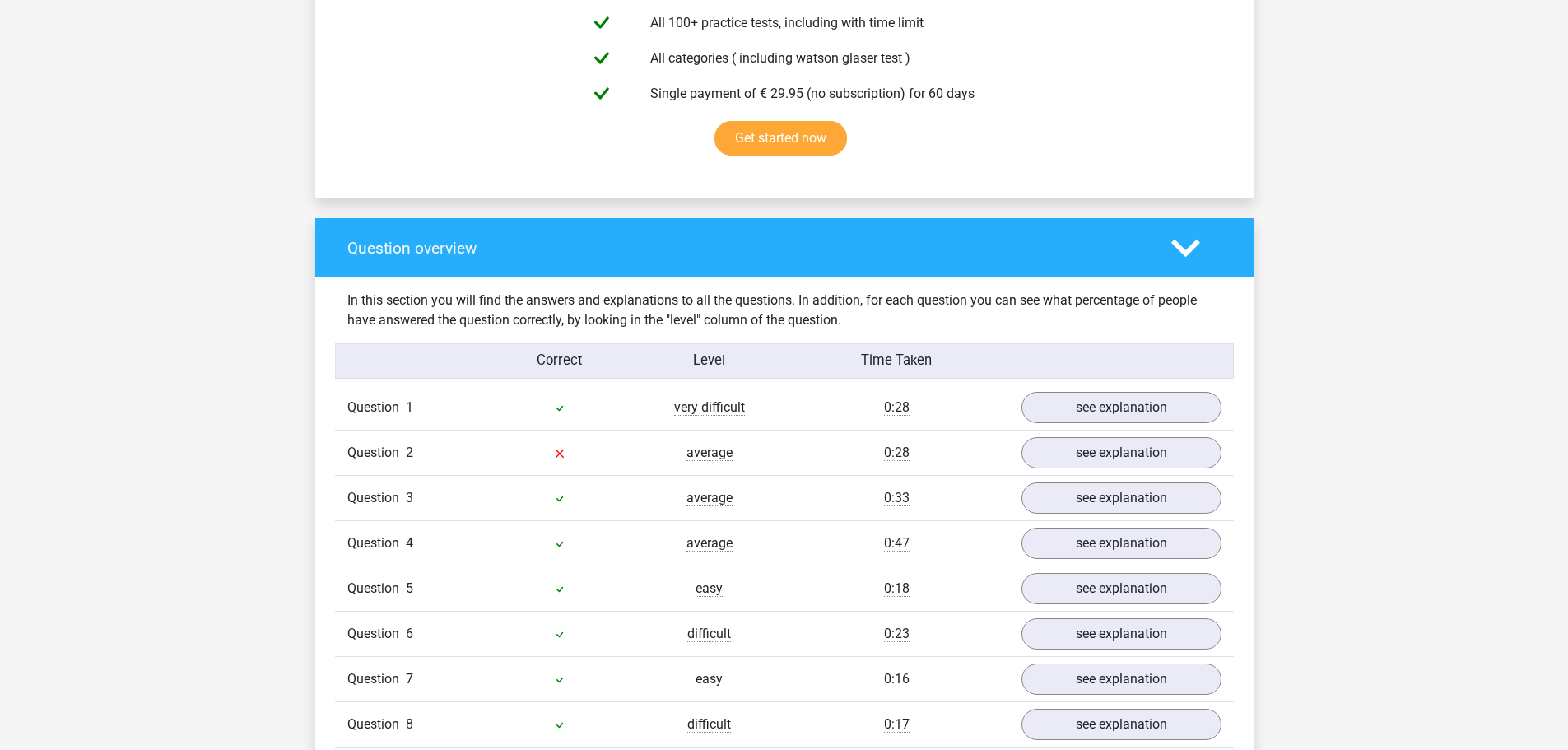
scroll to position [1152, 0]
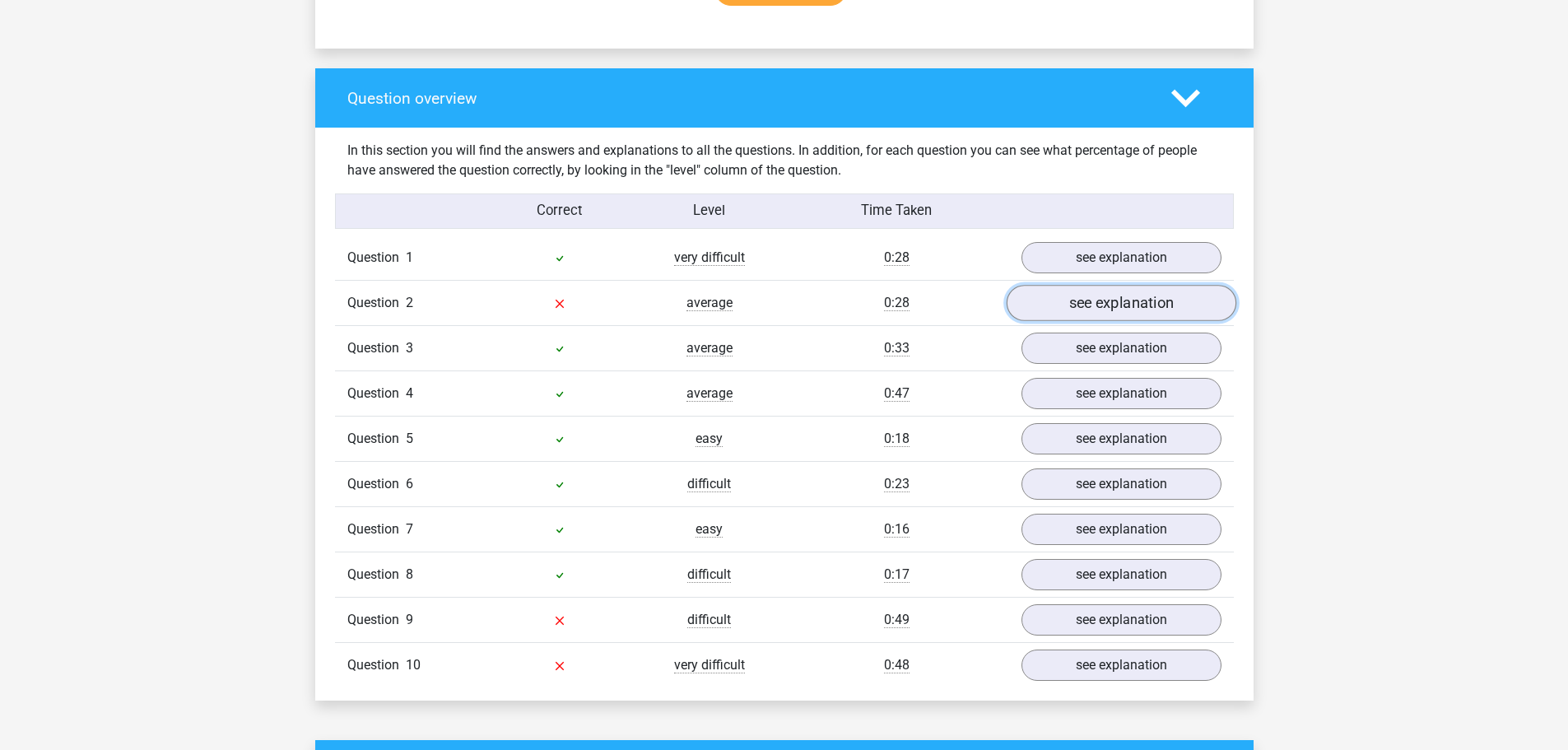
click at [1132, 305] on link "see explanation" at bounding box center [1121, 303] width 230 height 36
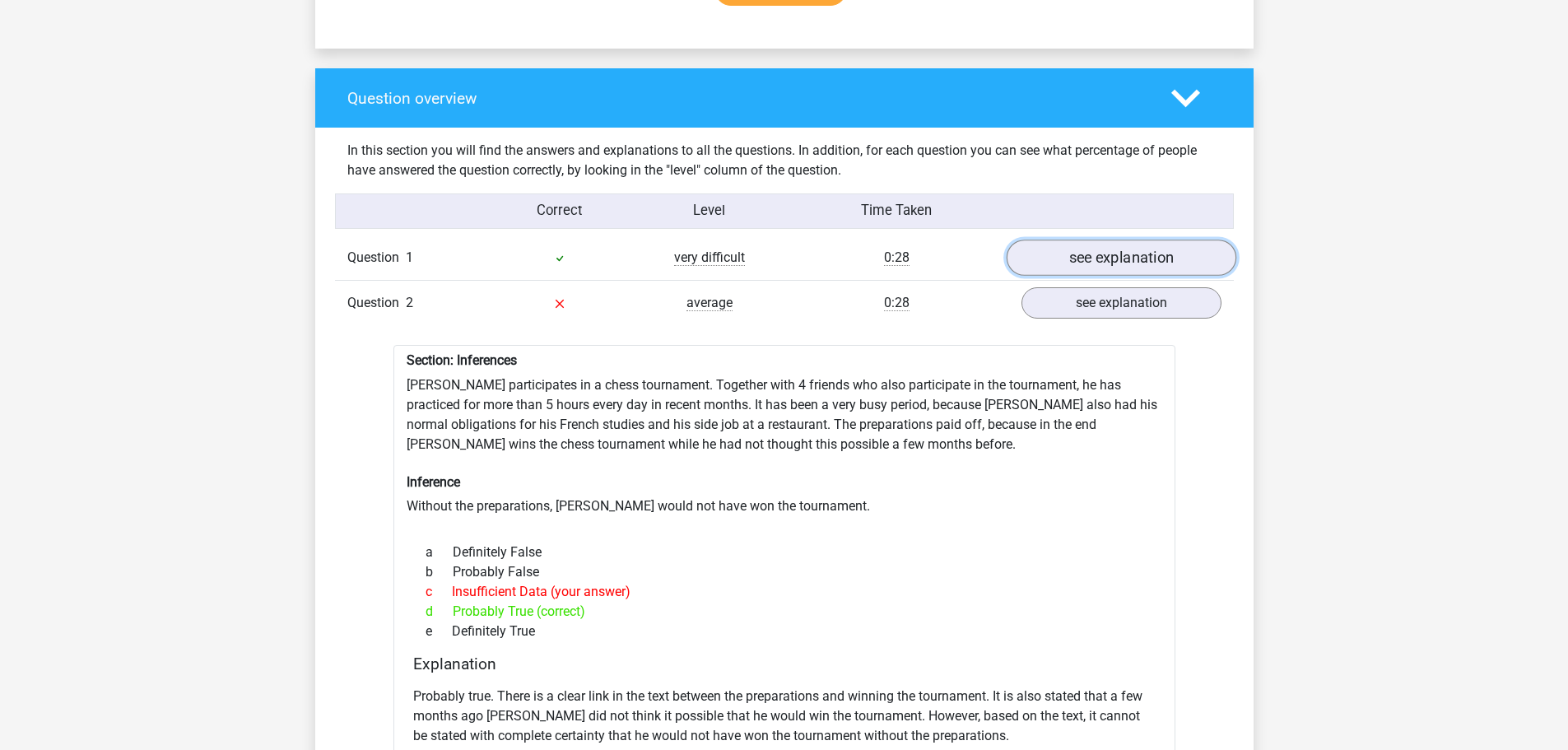
click at [1124, 259] on link "see explanation" at bounding box center [1121, 258] width 230 height 36
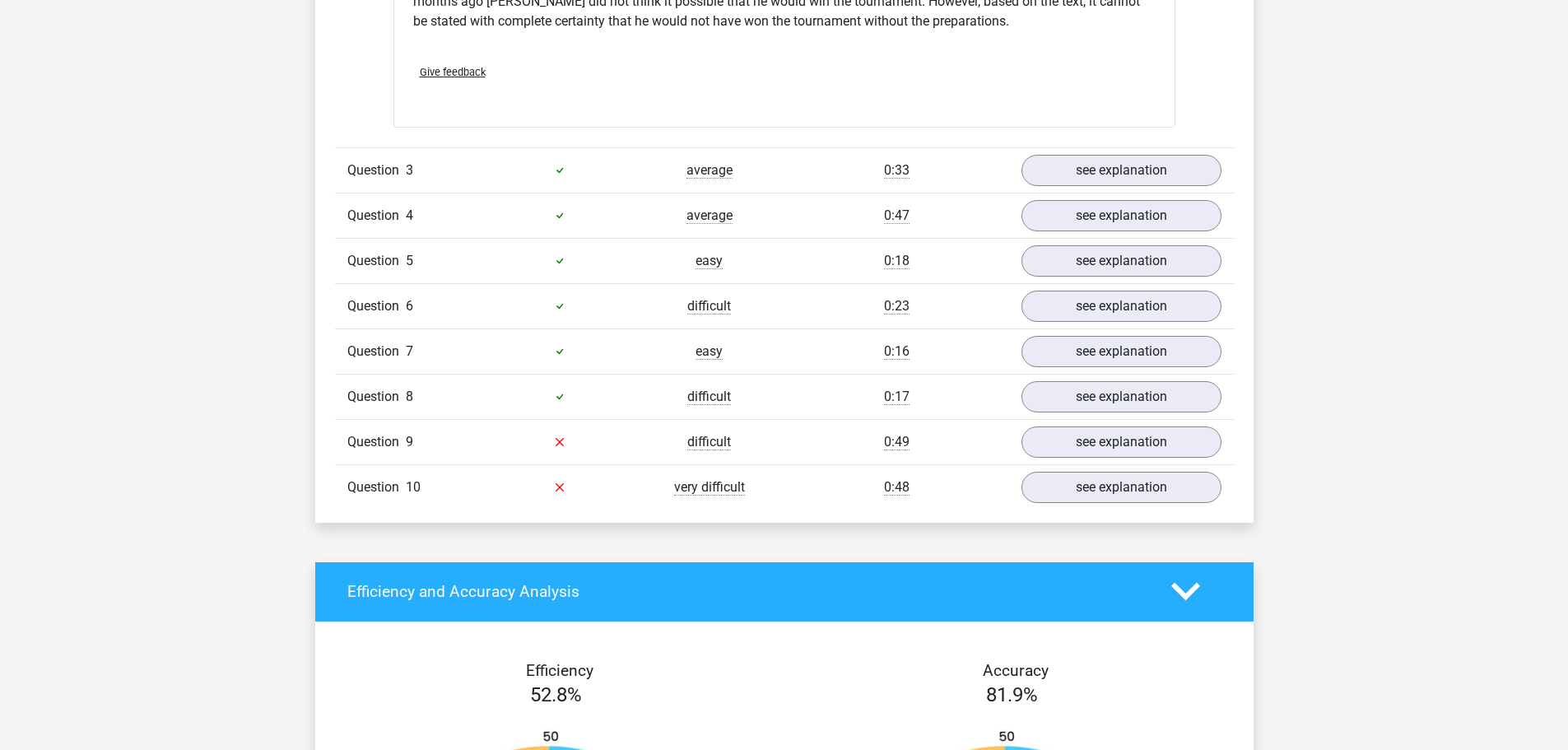
scroll to position [2304, 0]
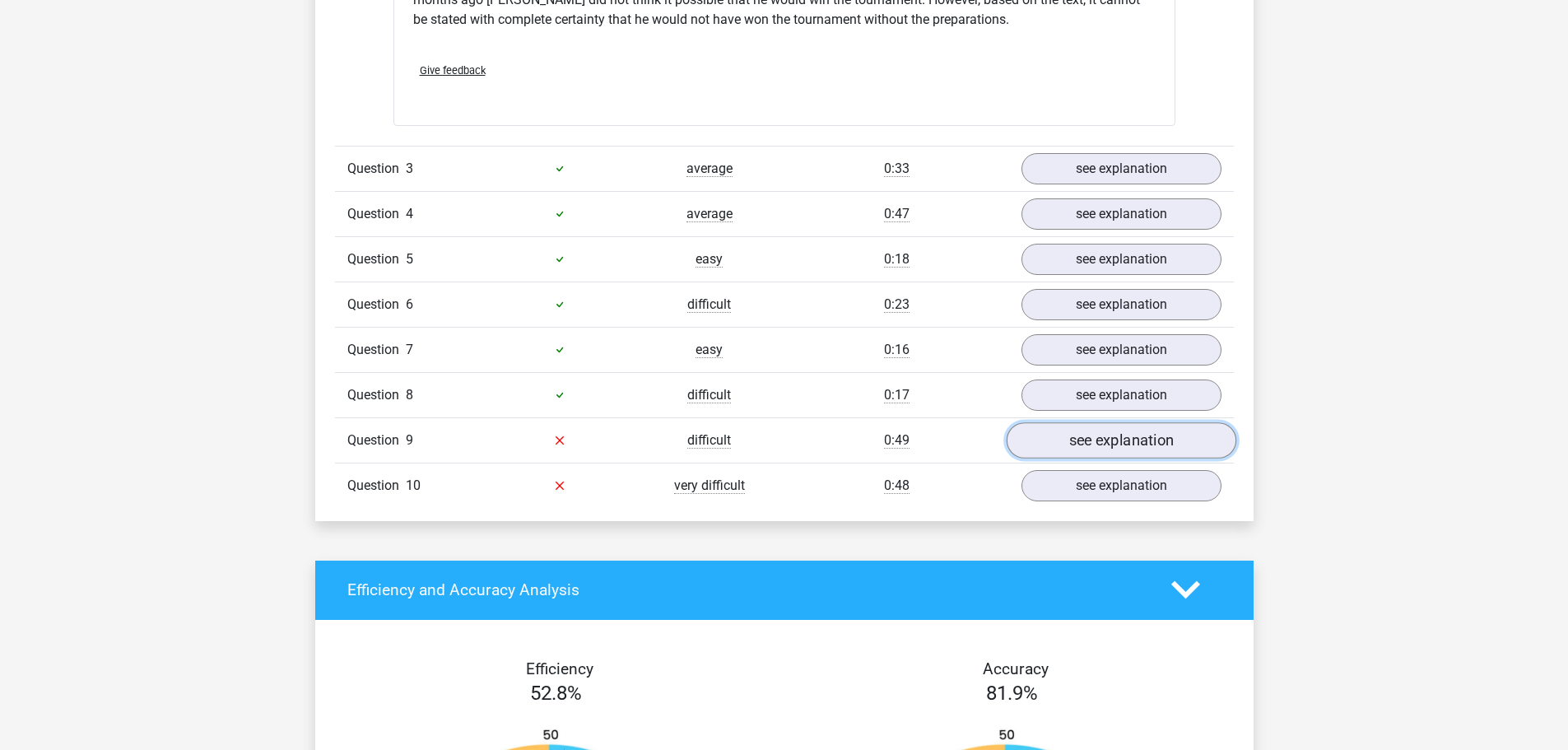
click at [1106, 447] on link "see explanation" at bounding box center [1121, 440] width 230 height 36
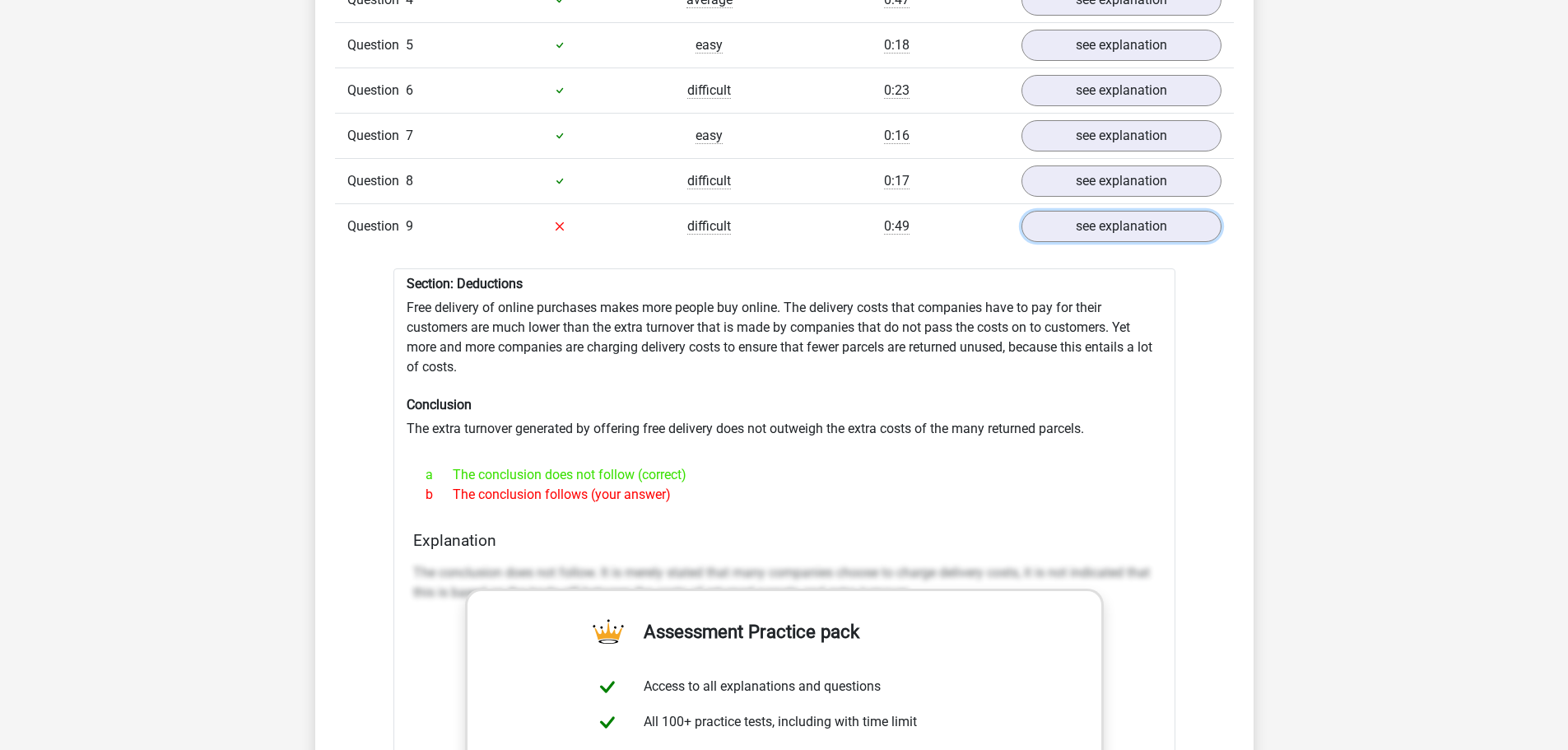
scroll to position [2139, 0]
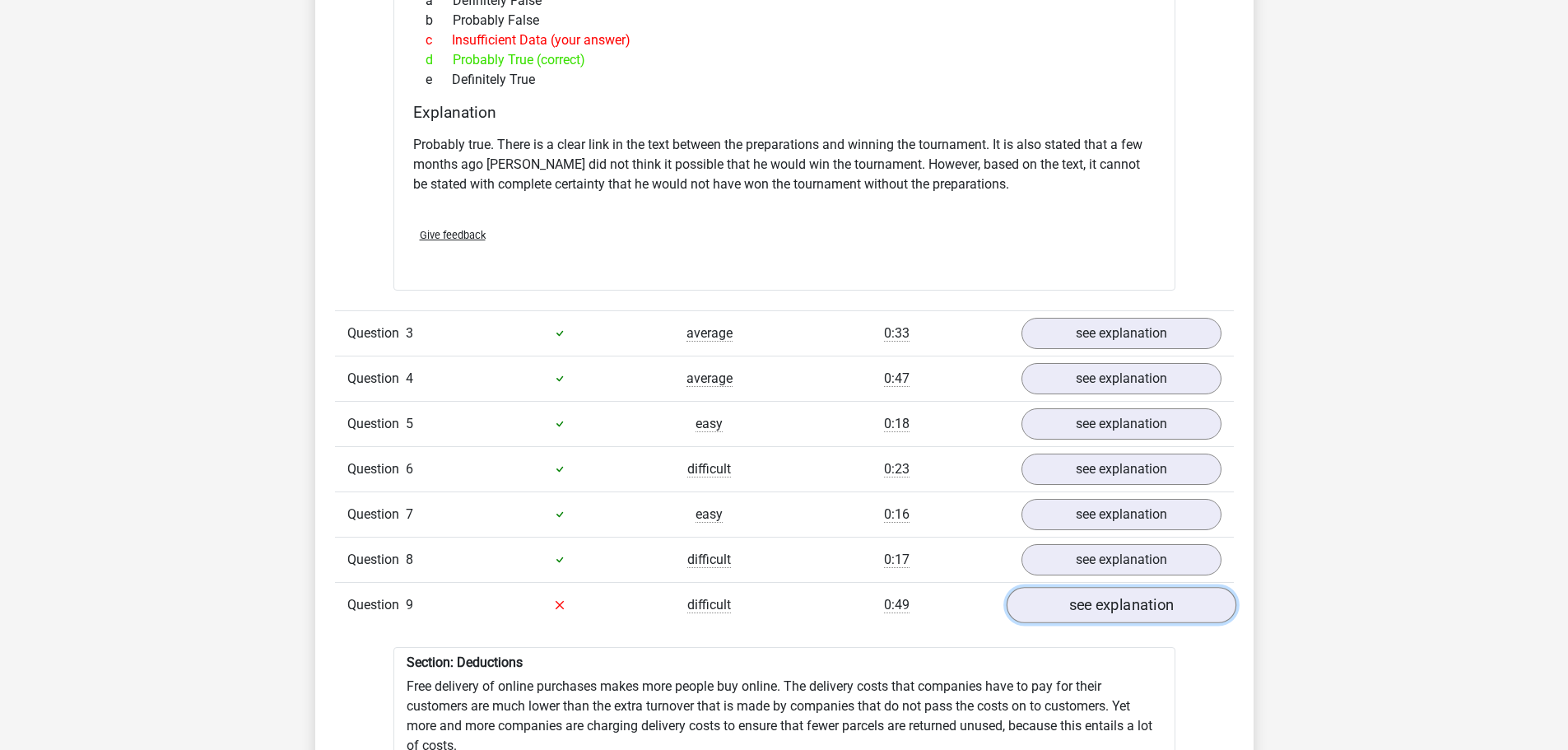
click at [1119, 604] on link "see explanation" at bounding box center [1121, 604] width 230 height 36
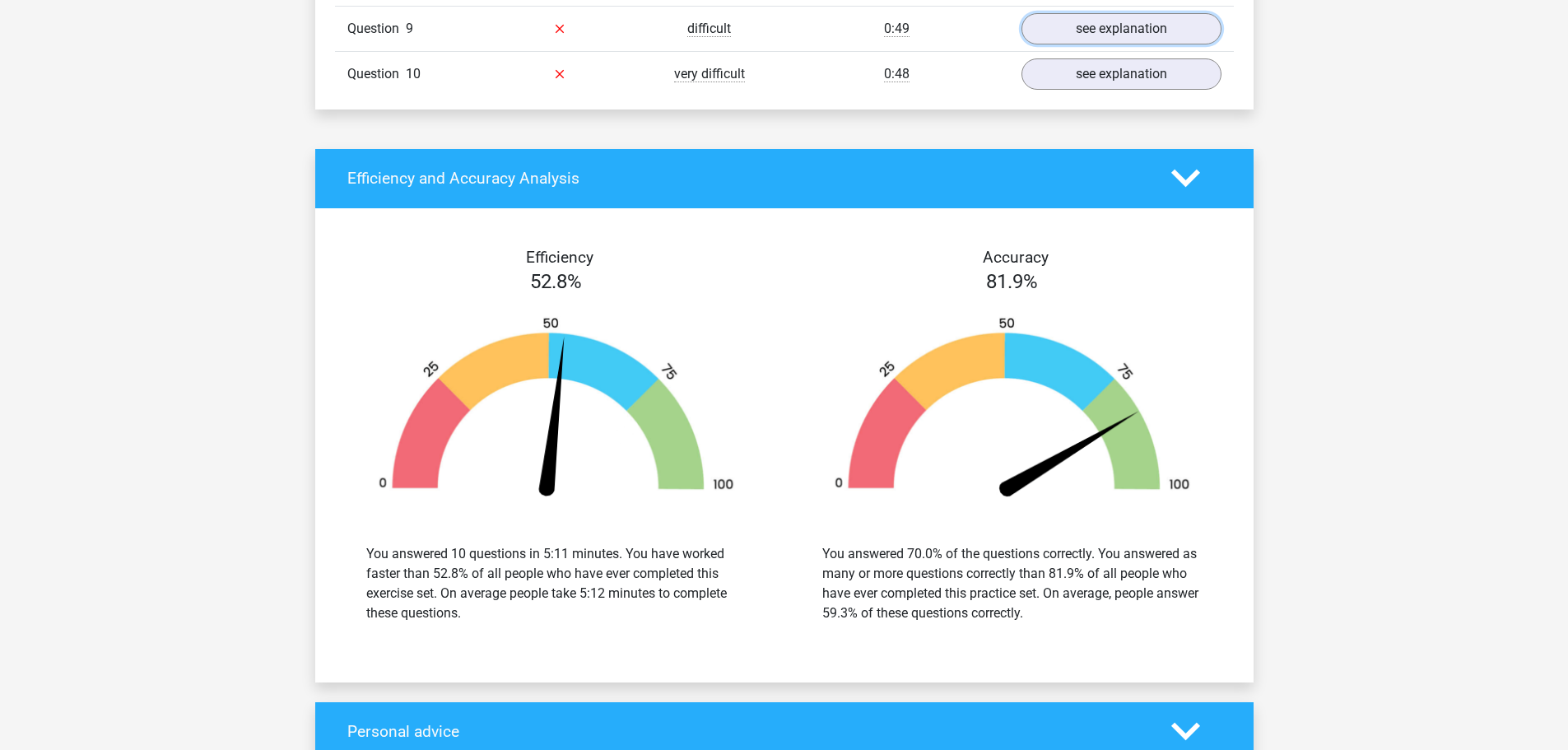
scroll to position [3291, 0]
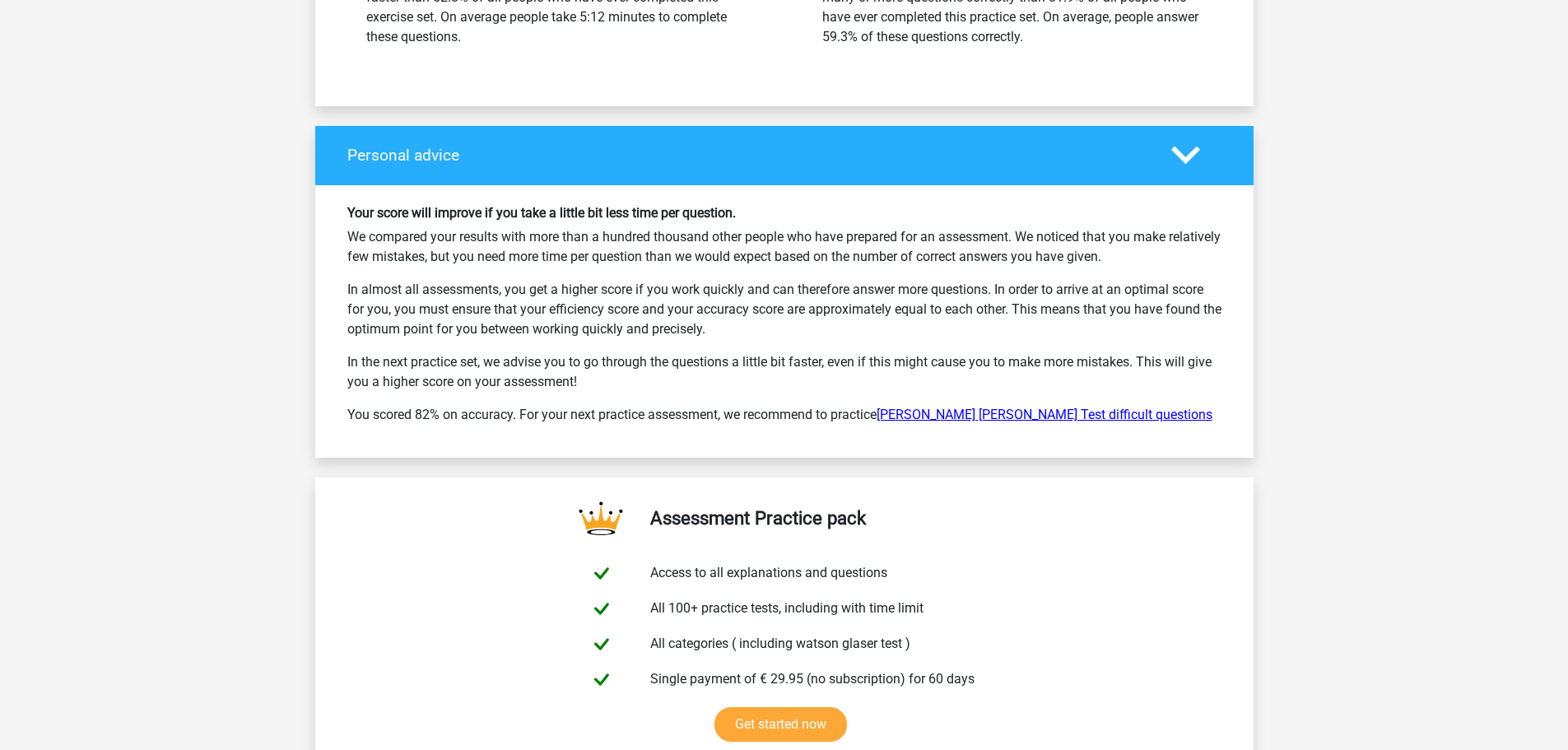
click at [958, 420] on link "Watson Glaser Test difficult questions" at bounding box center [1044, 414] width 336 height 16
